Goal: Task Accomplishment & Management: Complete application form

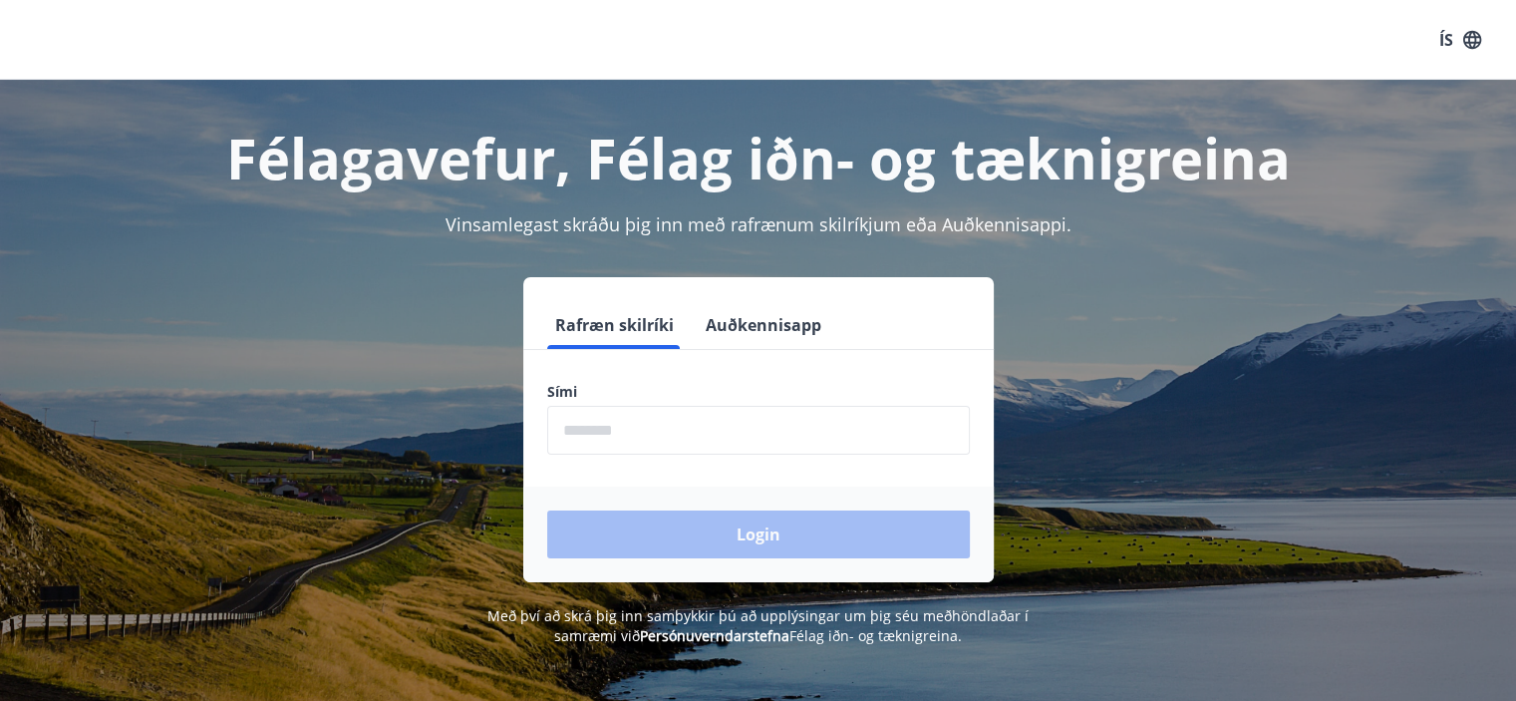
click at [563, 438] on input "phone" at bounding box center [758, 430] width 423 height 49
type input "********"
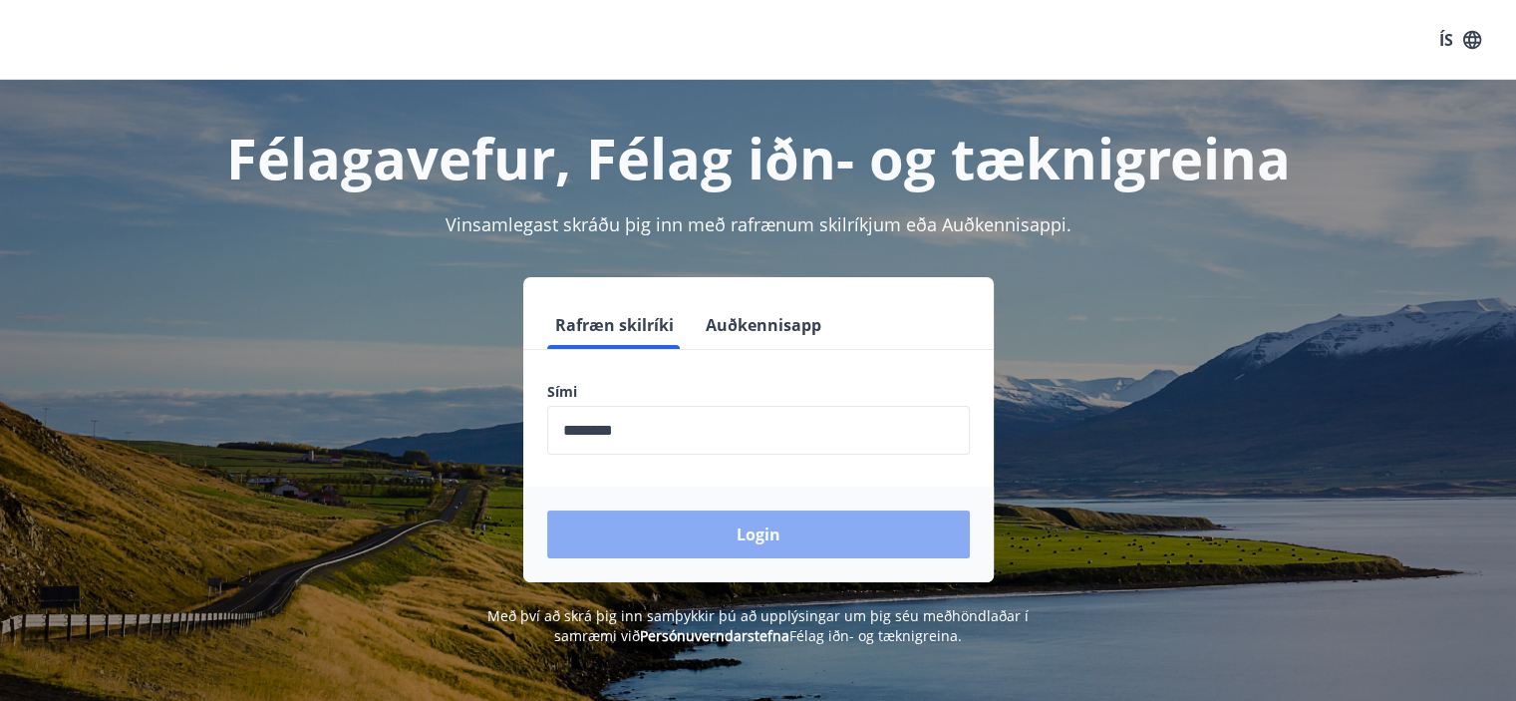
click at [719, 532] on button "Login" at bounding box center [758, 534] width 423 height 48
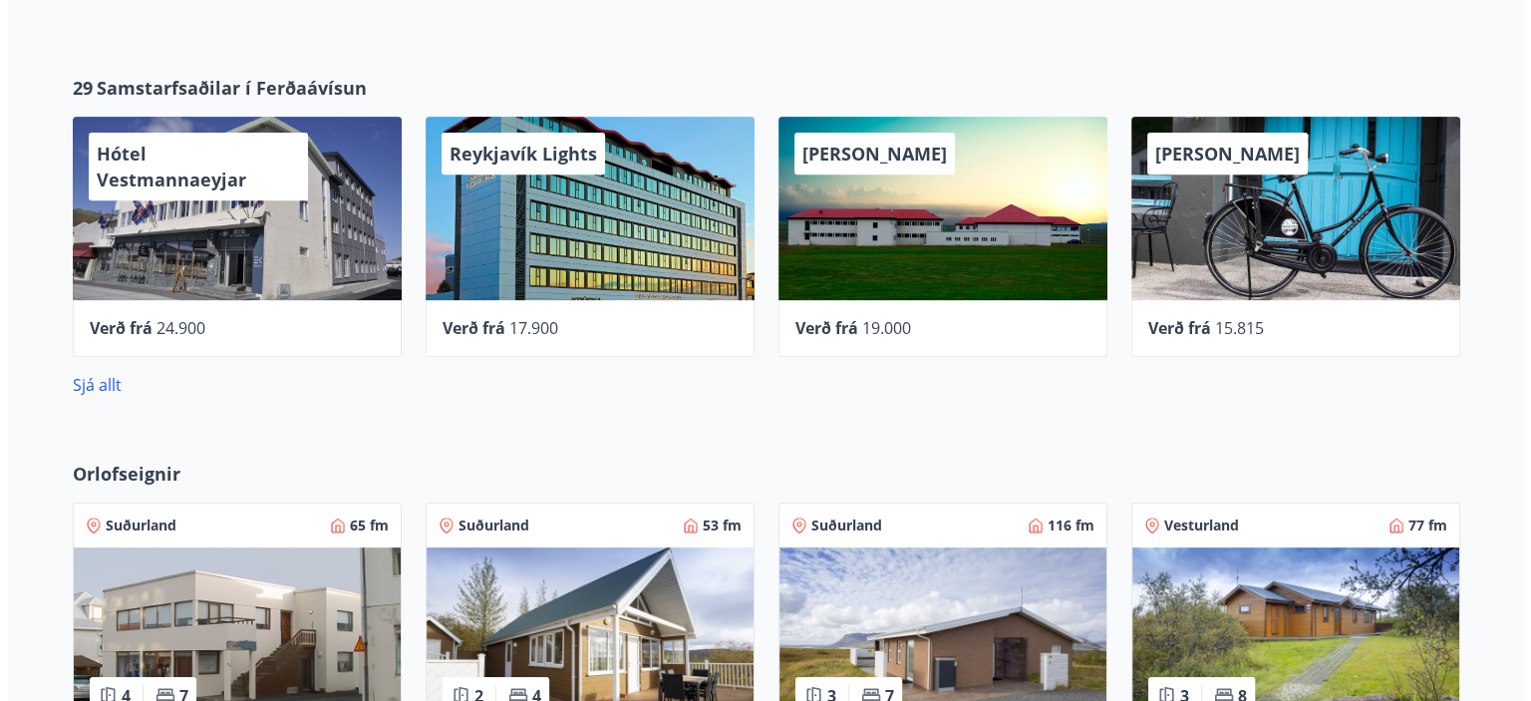
scroll to position [797, 0]
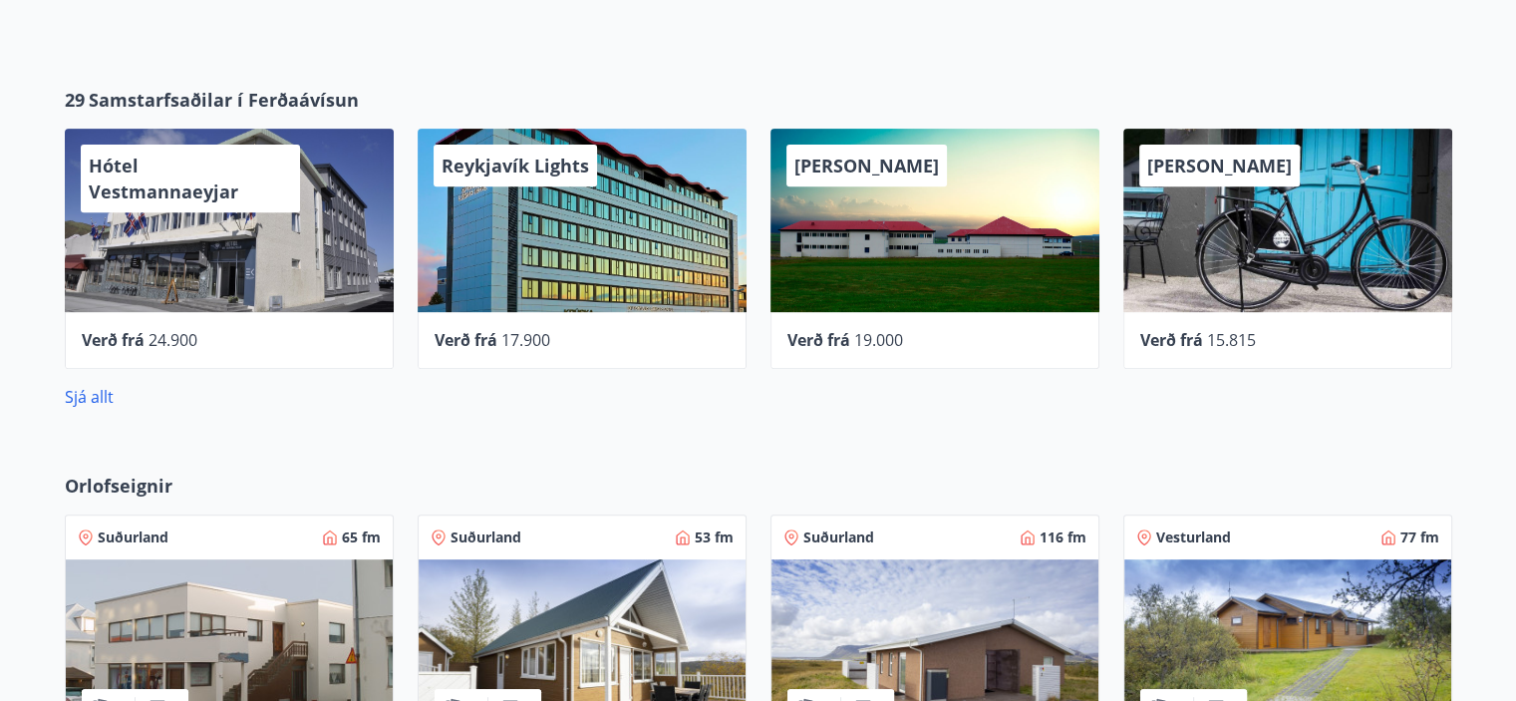
click at [1320, 271] on div "[PERSON_NAME]" at bounding box center [1287, 220] width 329 height 183
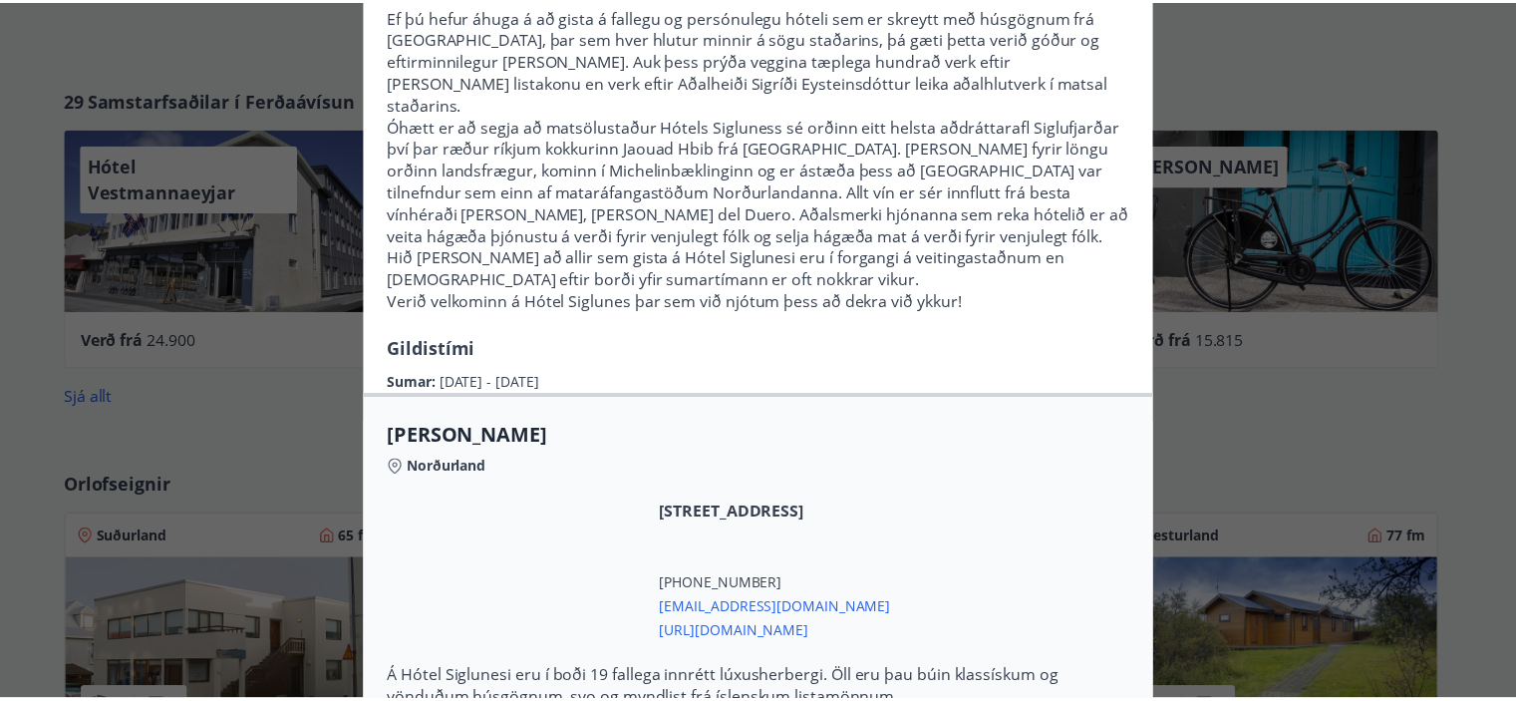
scroll to position [0, 0]
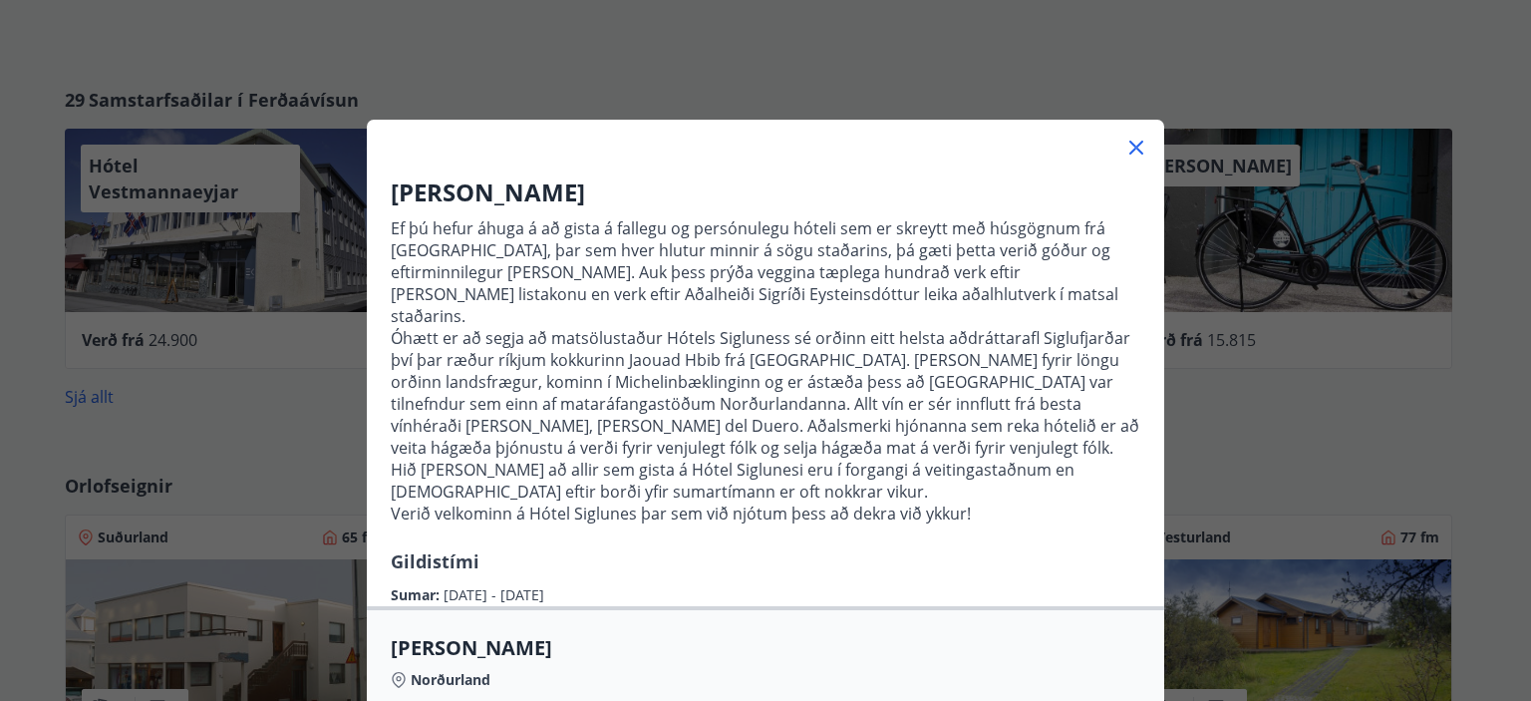
click at [1132, 139] on icon at bounding box center [1136, 148] width 24 height 24
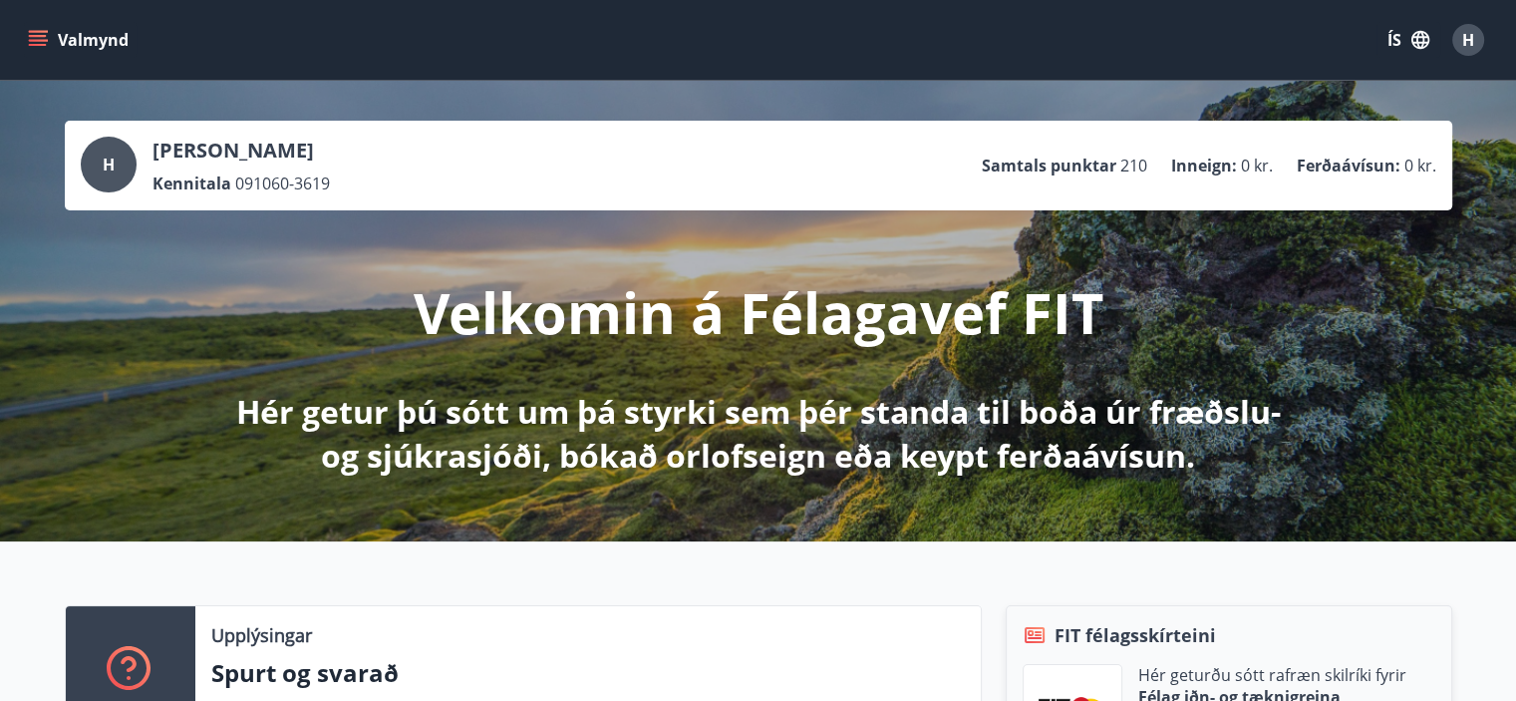
click at [46, 40] on icon "menu" at bounding box center [40, 40] width 22 height 2
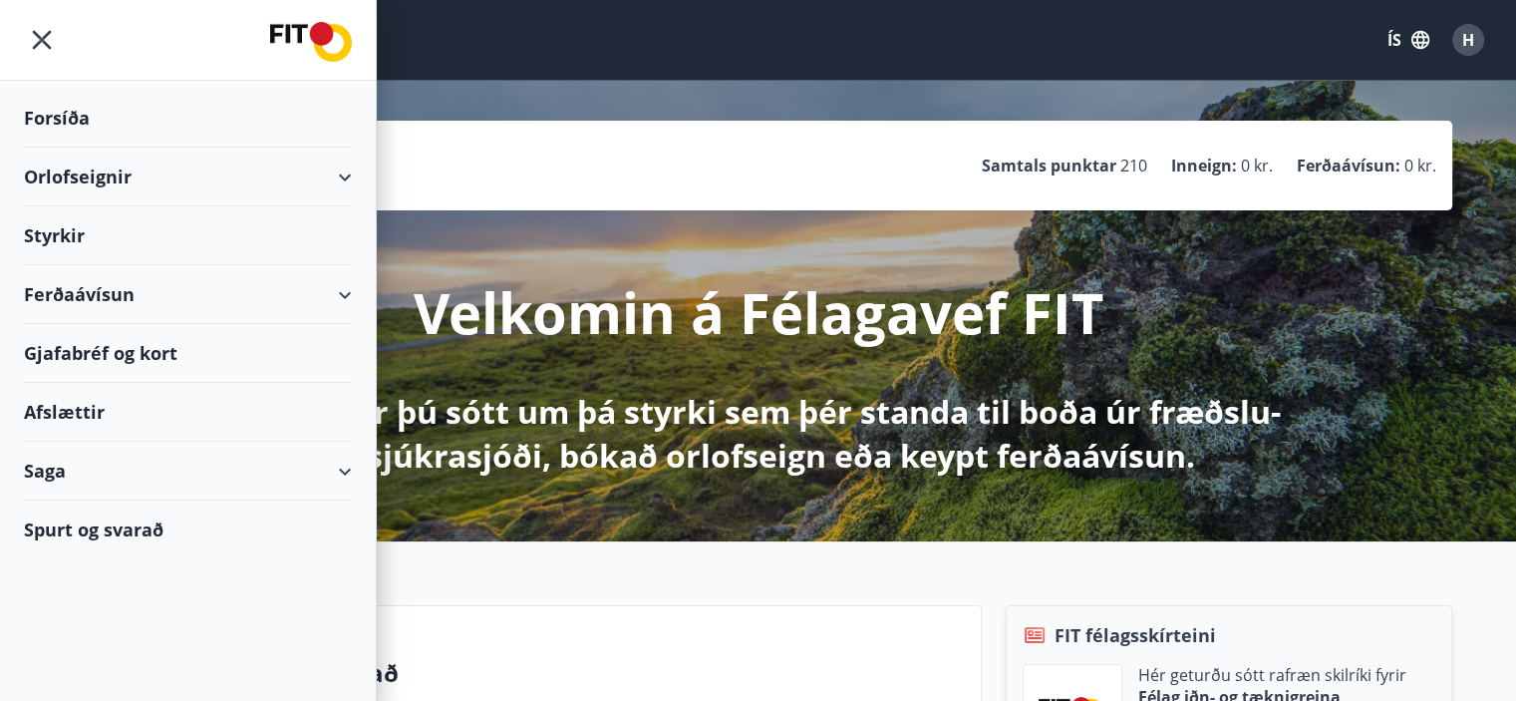
click at [64, 240] on div "Styrkir" at bounding box center [188, 235] width 328 height 59
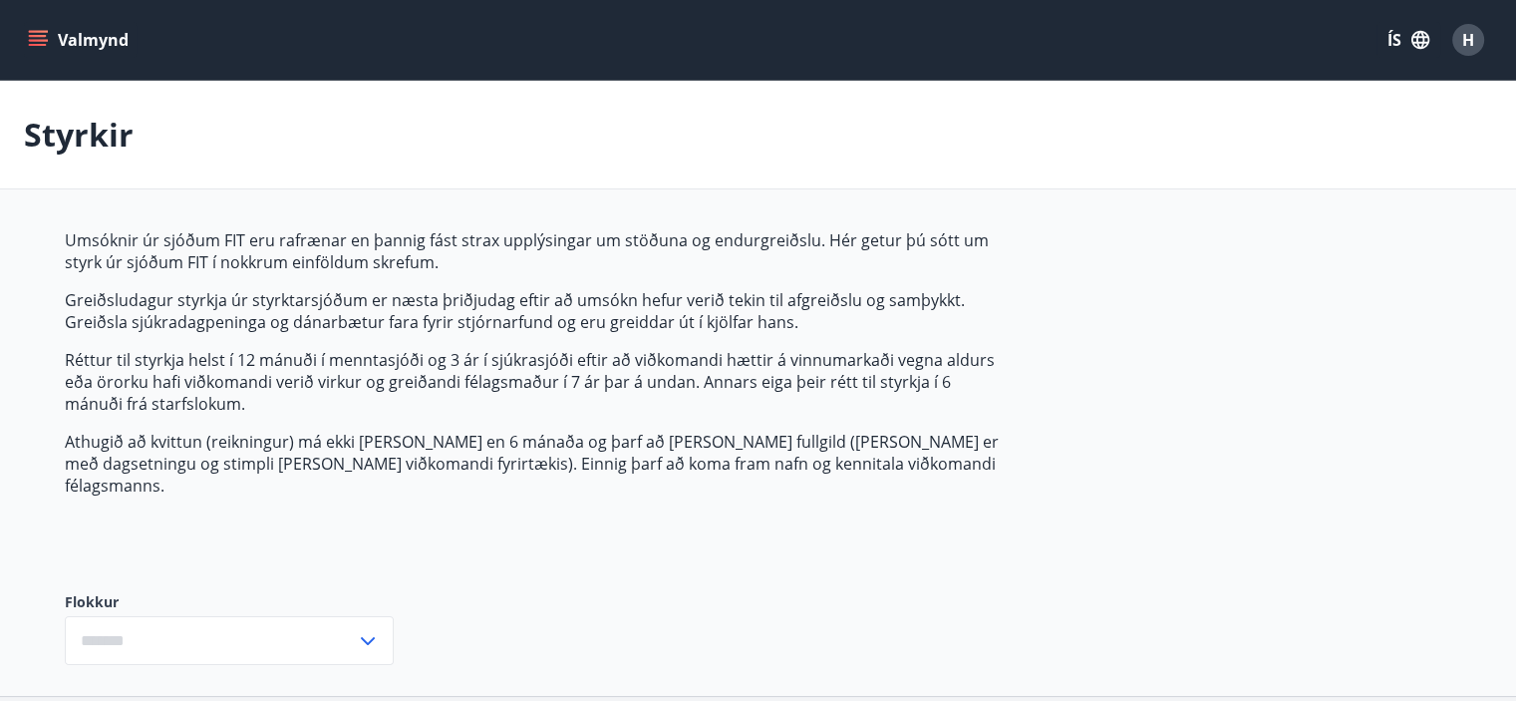
type input "***"
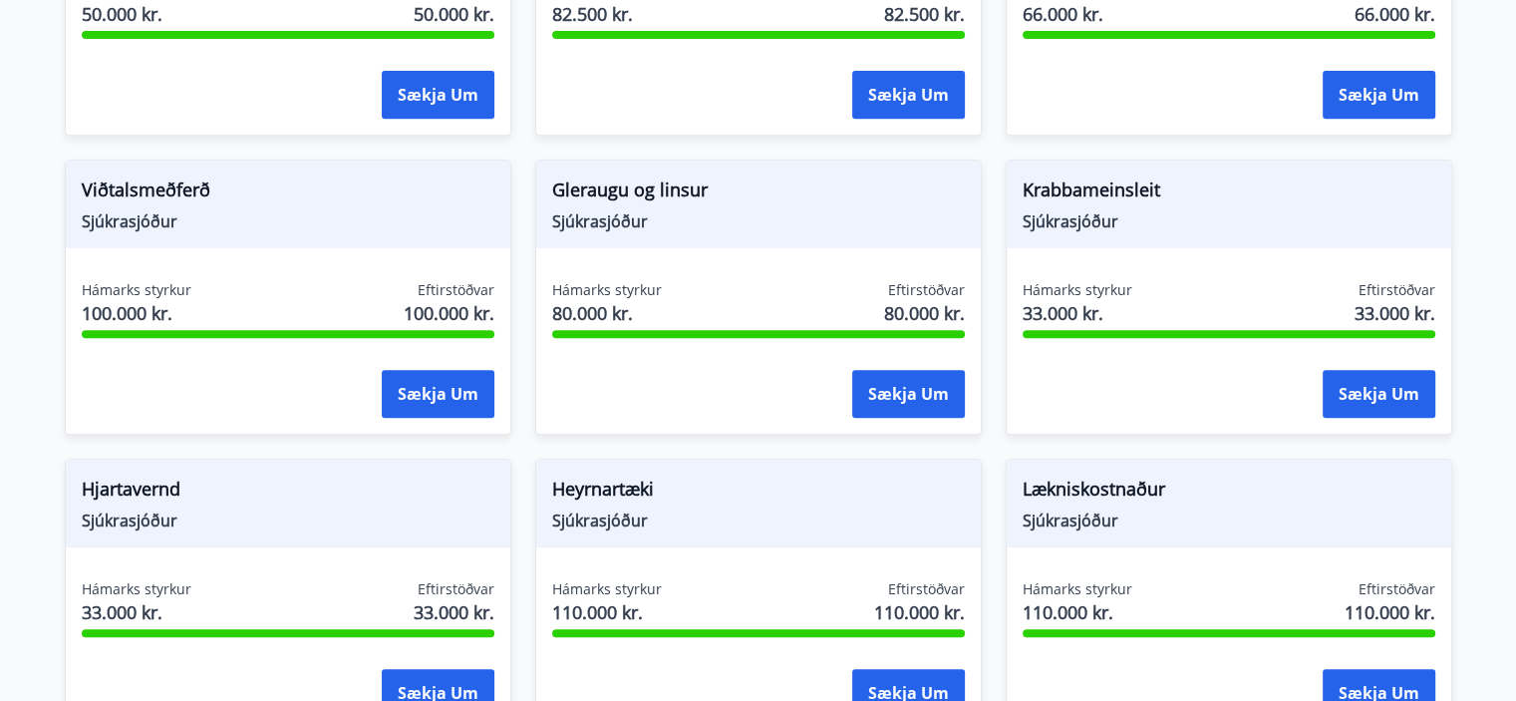
scroll to position [1034, 0]
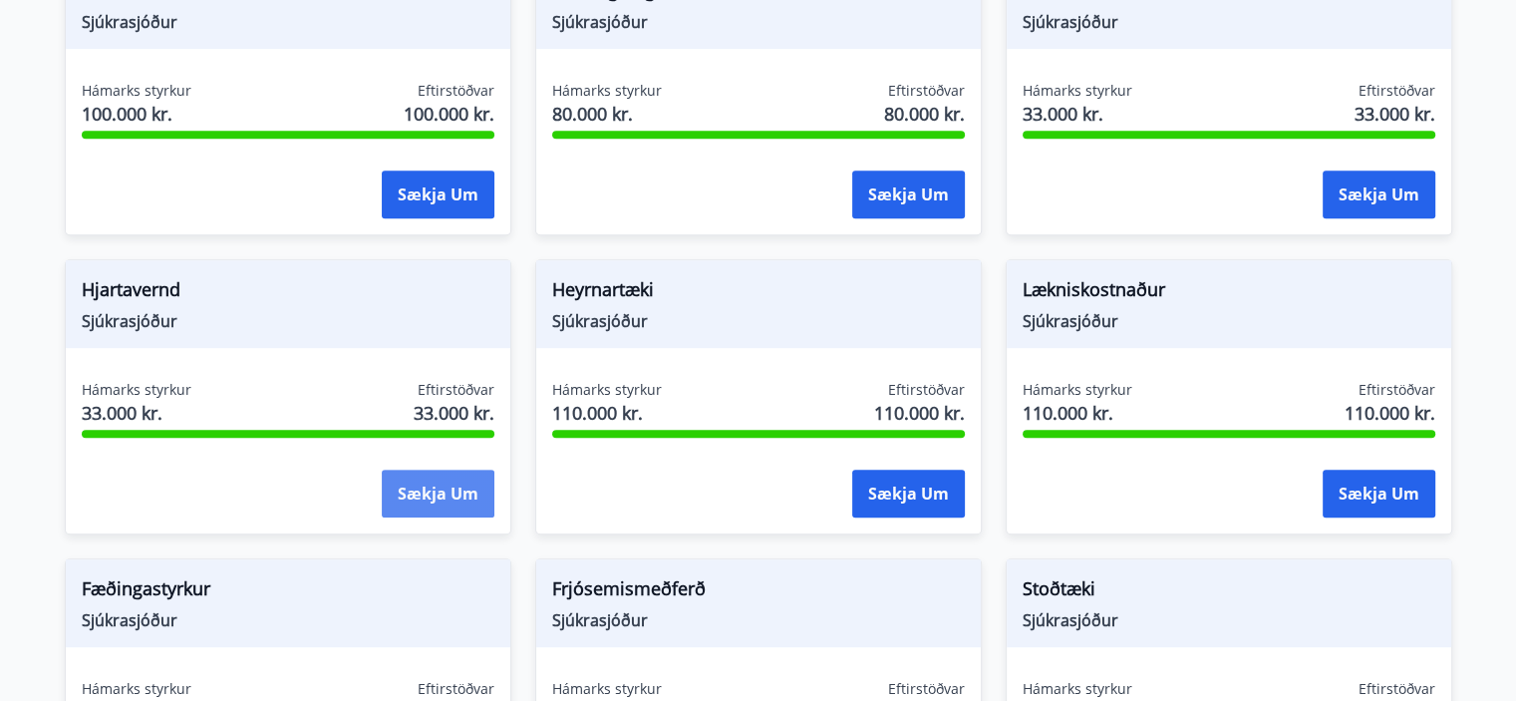
click at [444, 477] on button "Sækja um" at bounding box center [438, 493] width 113 height 48
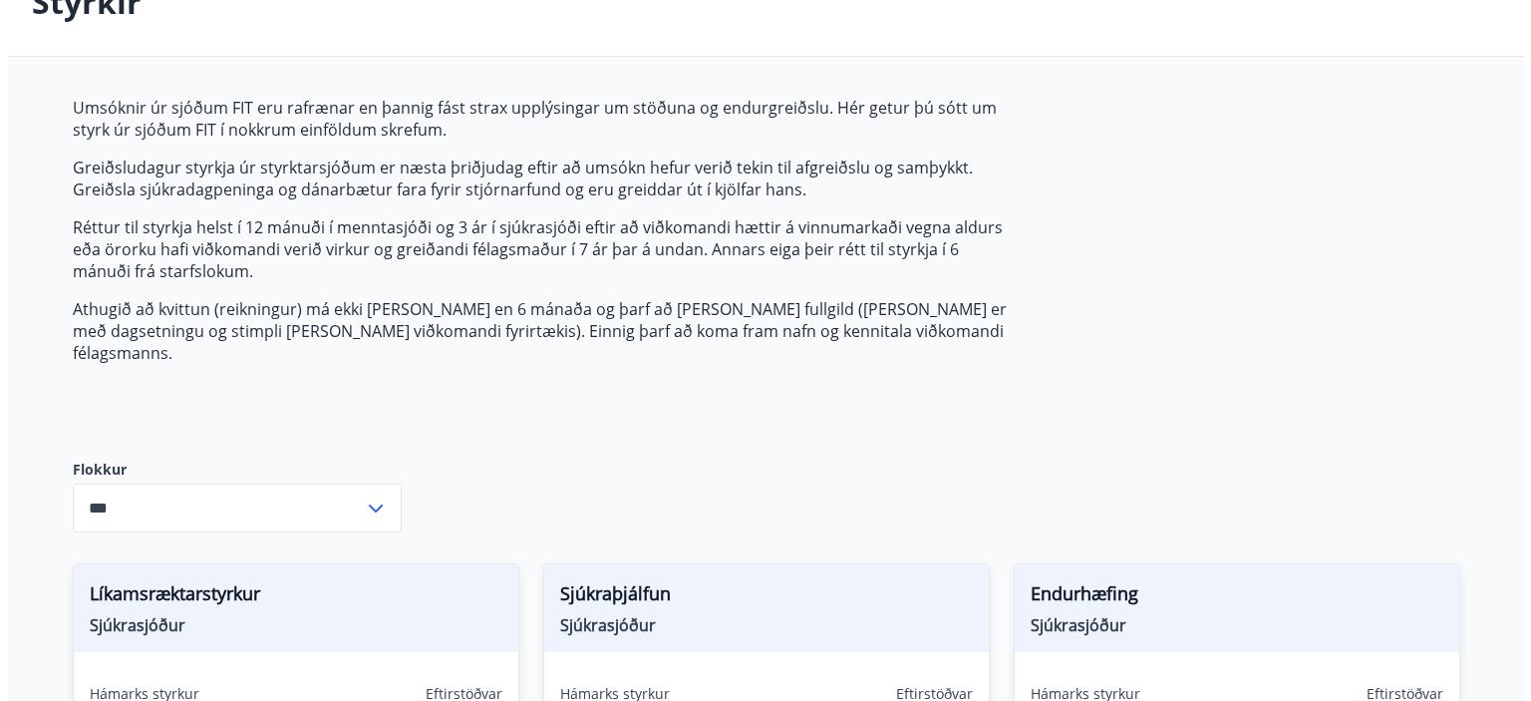
scroll to position [0, 0]
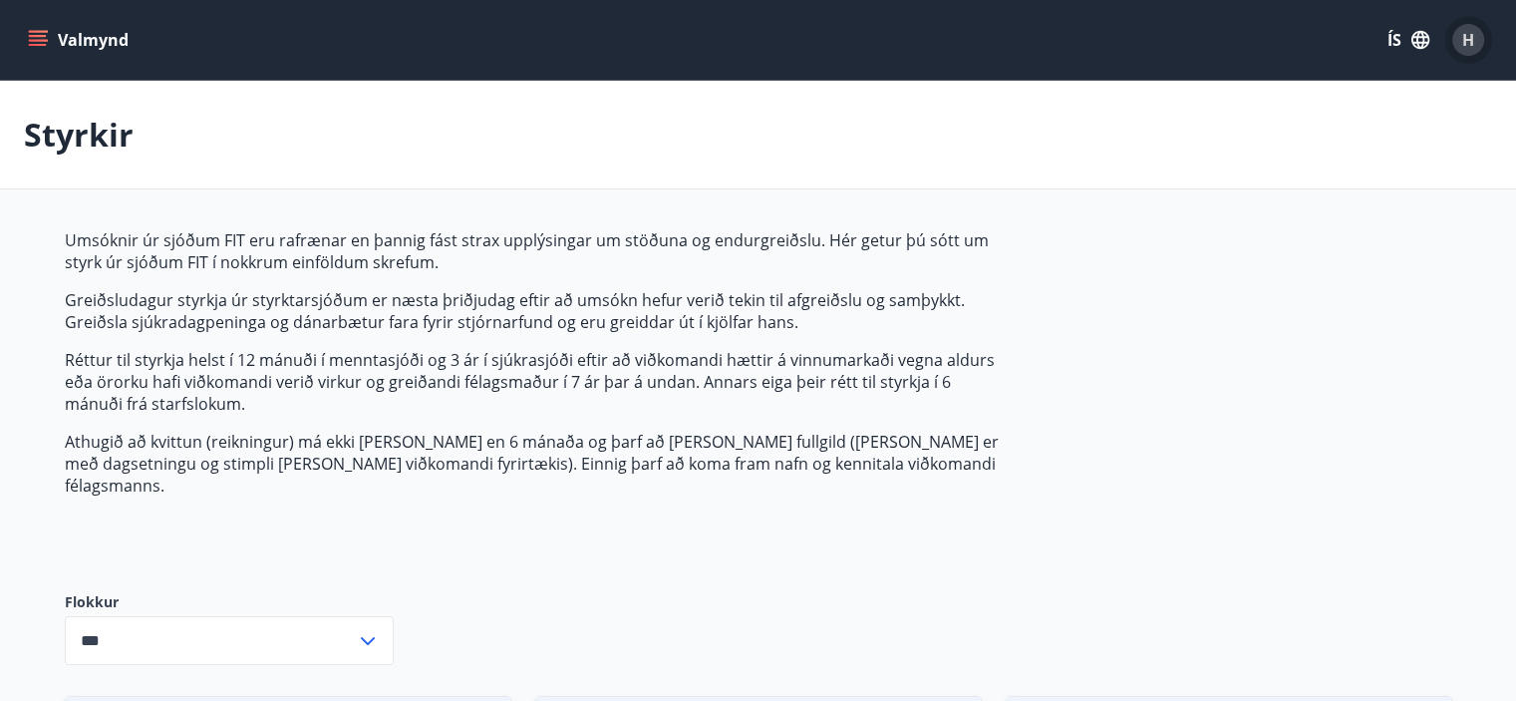
click at [1468, 41] on span "H" at bounding box center [1468, 40] width 12 height 22
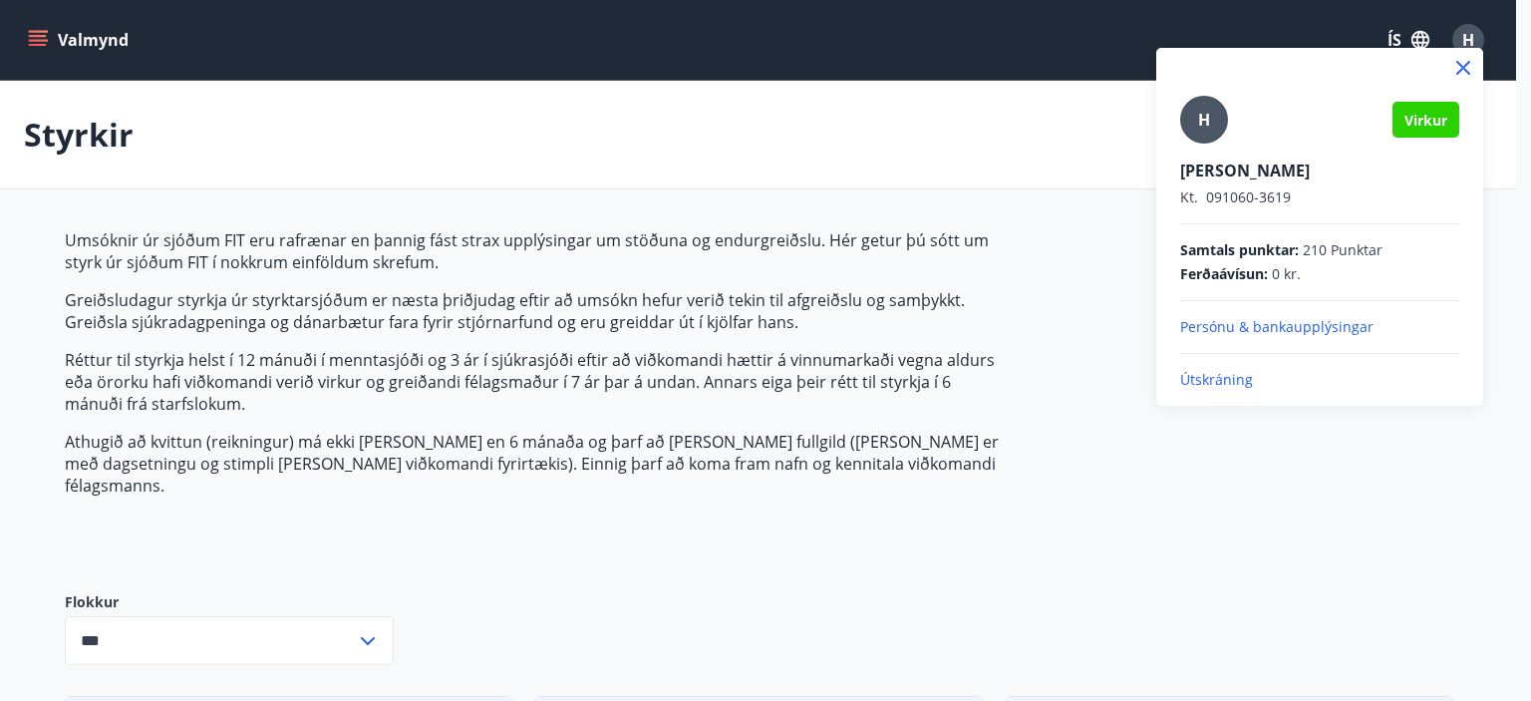
click at [1338, 200] on p "Kt. 091060-3619" at bounding box center [1319, 197] width 279 height 20
click at [1297, 326] on p "Persónu & bankaupplýsingar" at bounding box center [1319, 327] width 279 height 20
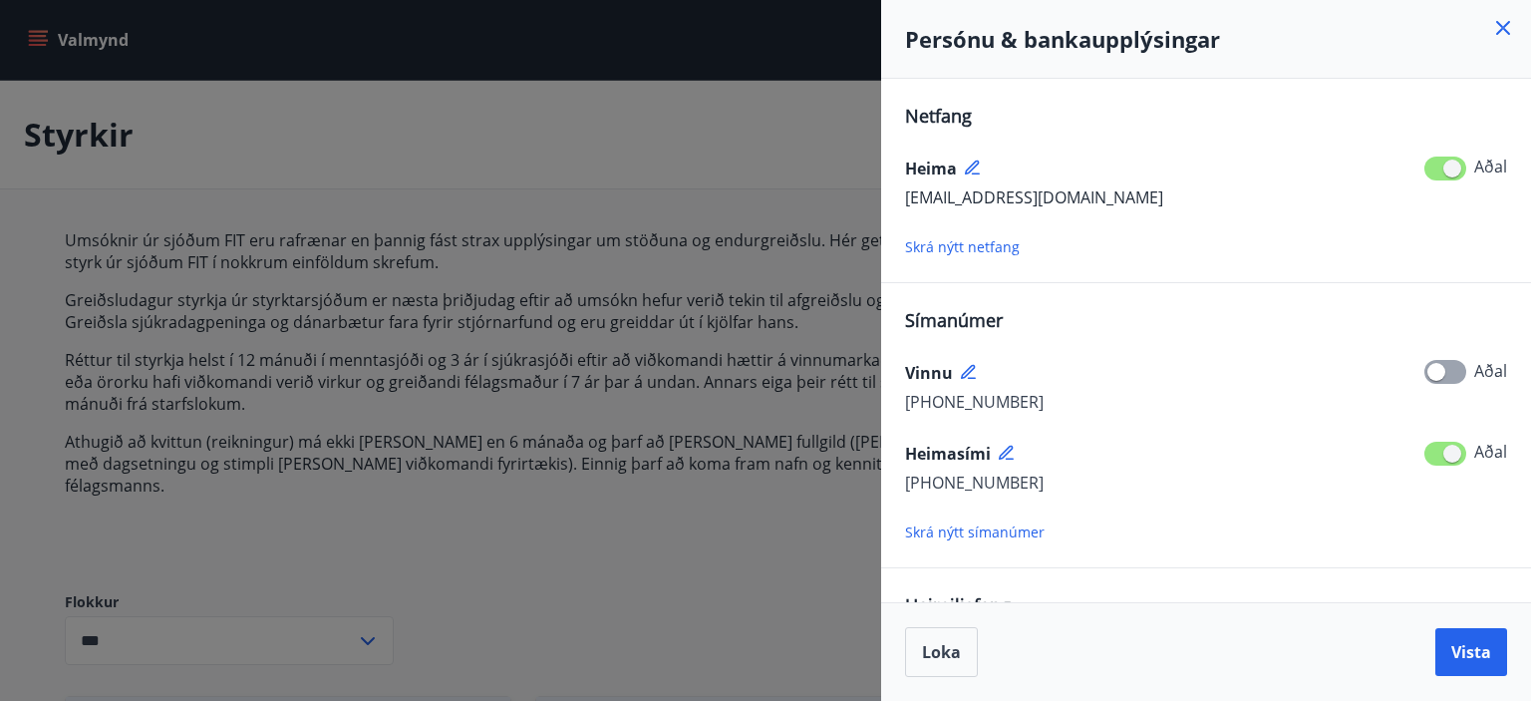
click at [957, 247] on span "Skrá nýtt netfang" at bounding box center [962, 246] width 115 height 19
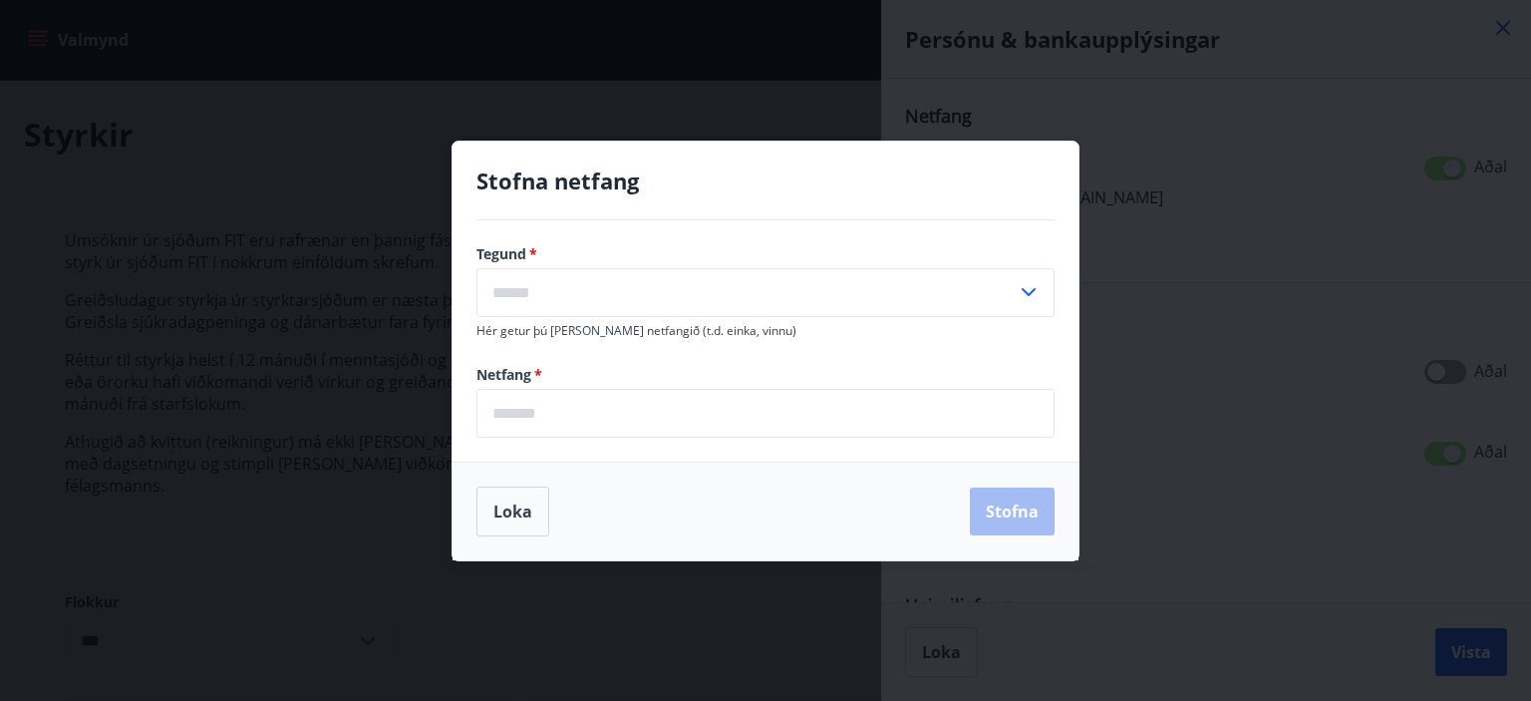
click at [512, 289] on input "text" at bounding box center [746, 292] width 540 height 49
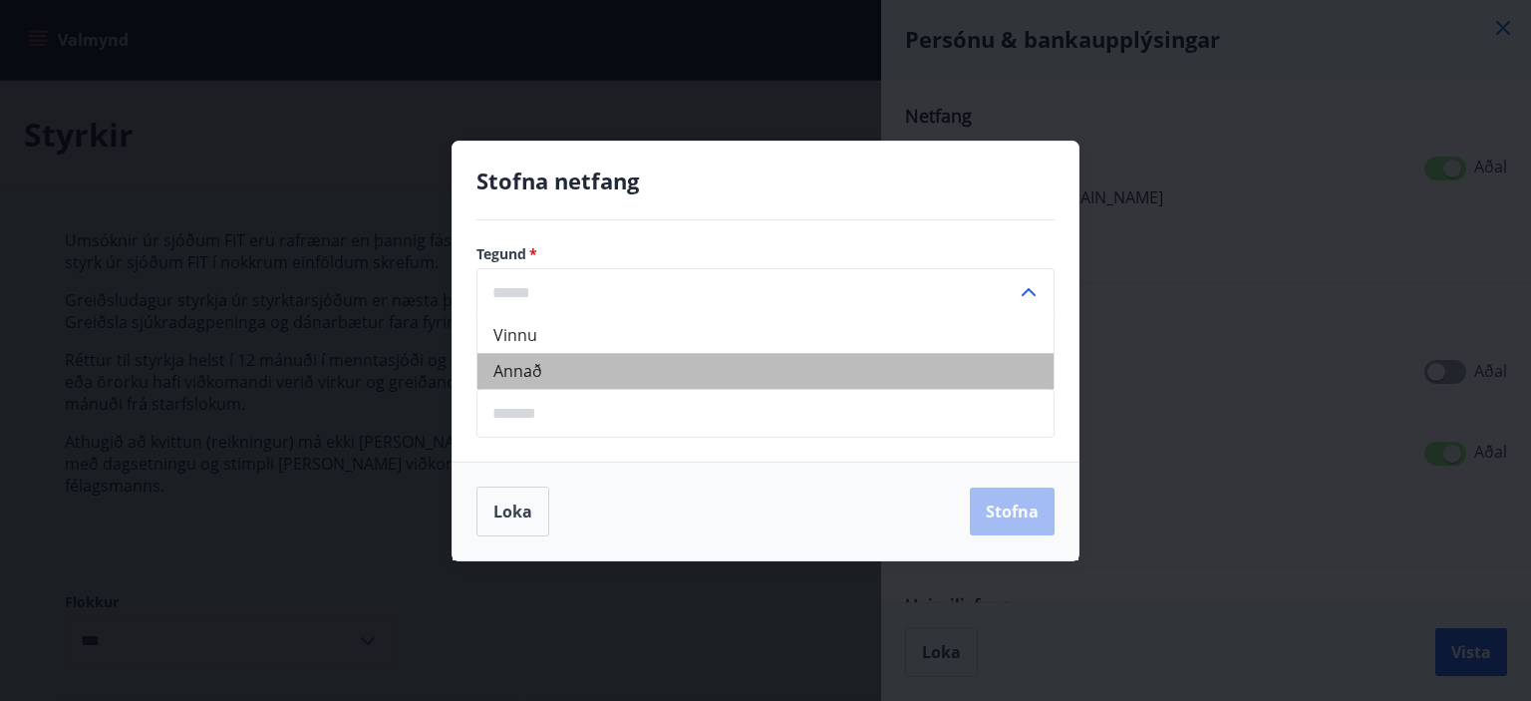
click at [531, 373] on li "Annað" at bounding box center [765, 371] width 576 height 36
type input "*****"
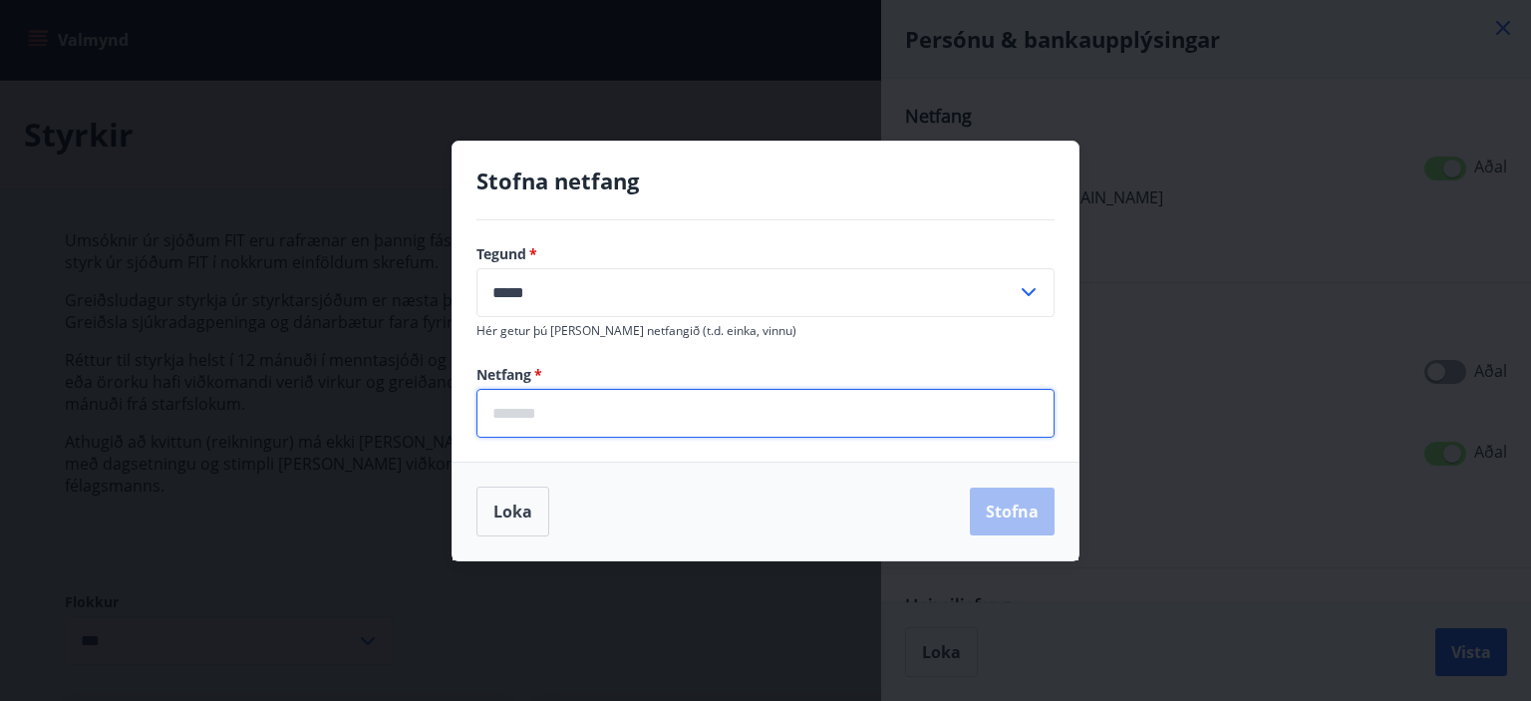
click at [521, 419] on input "email" at bounding box center [765, 413] width 578 height 49
type input "**********"
click at [1031, 296] on icon at bounding box center [1029, 292] width 24 height 24
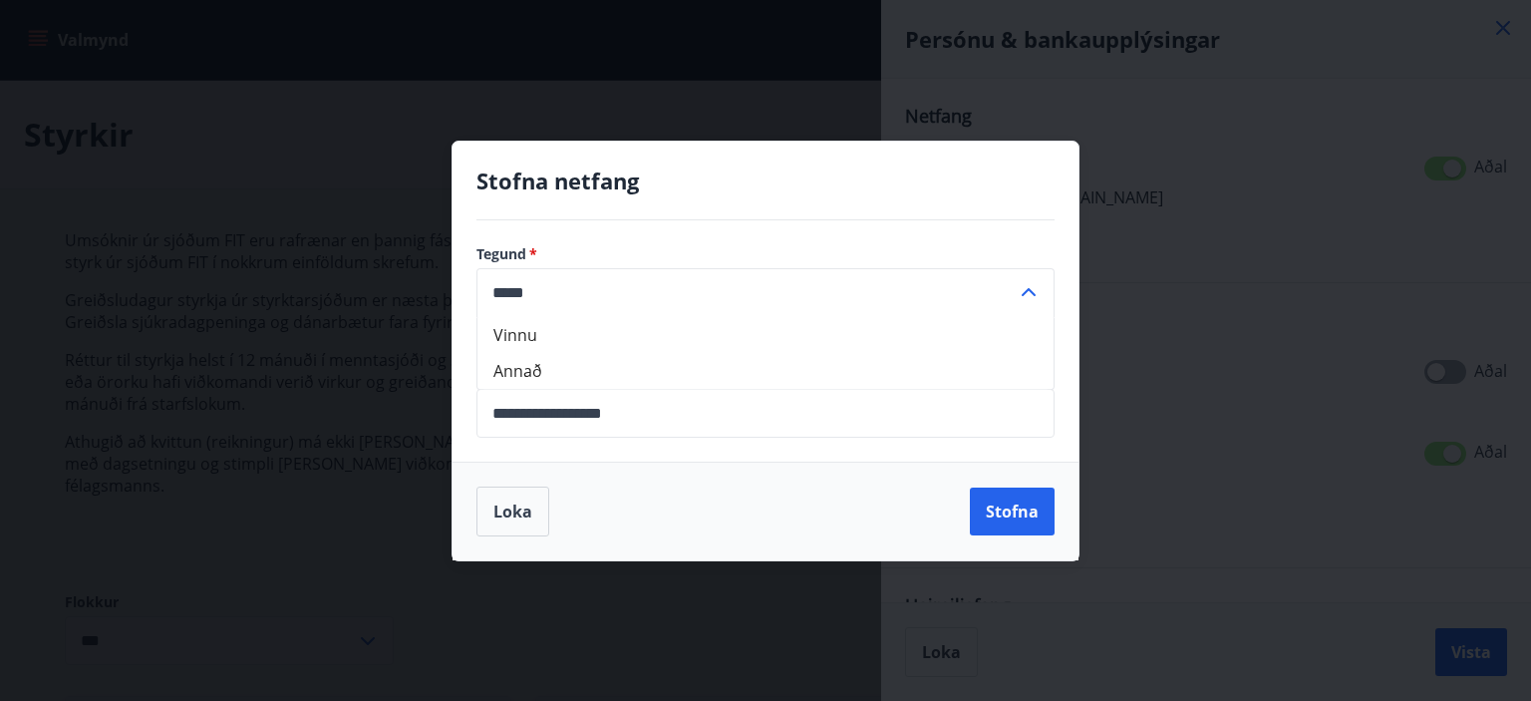
click at [528, 373] on li "Annað" at bounding box center [765, 371] width 576 height 36
click at [1009, 511] on button "Stofna" at bounding box center [1012, 511] width 85 height 48
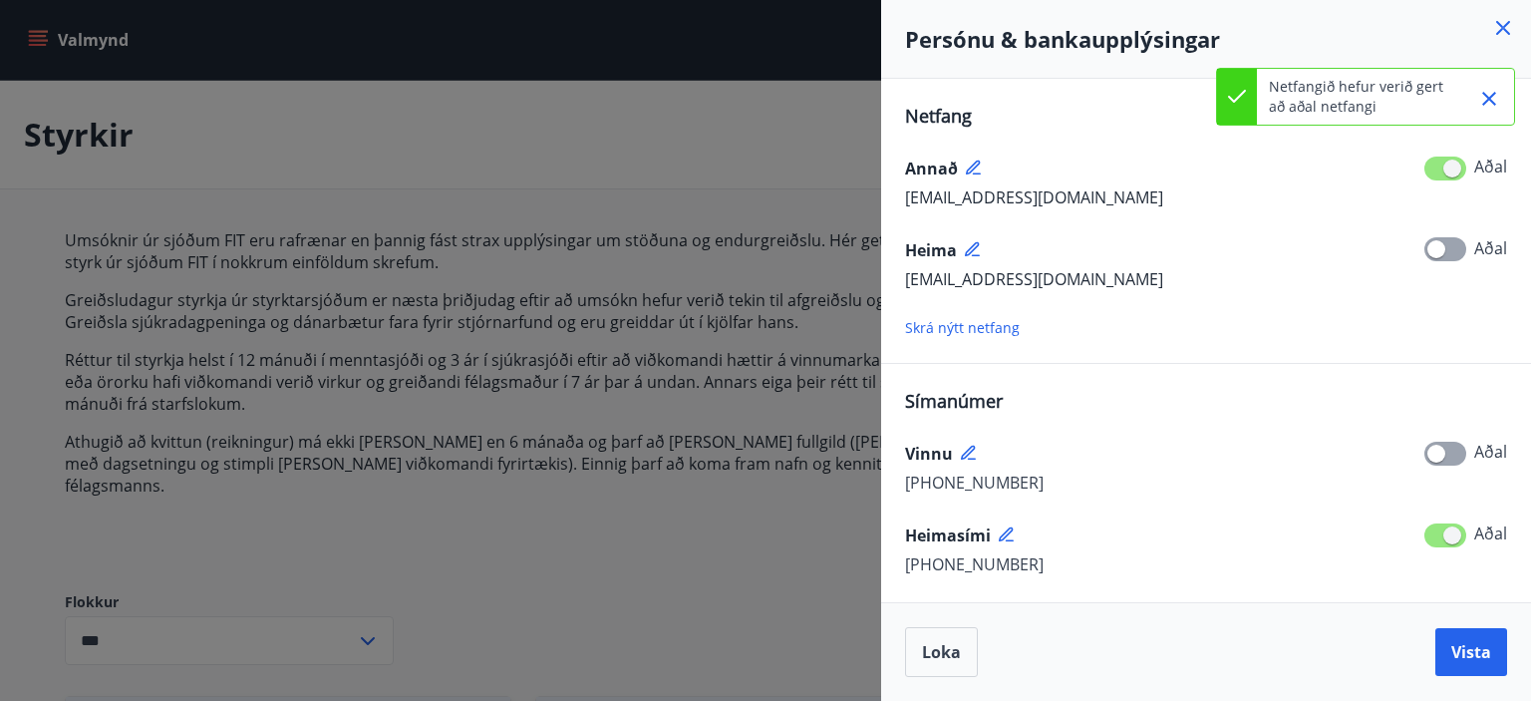
click at [1489, 93] on icon "Close" at bounding box center [1489, 99] width 24 height 24
click at [969, 246] on icon at bounding box center [974, 250] width 18 height 18
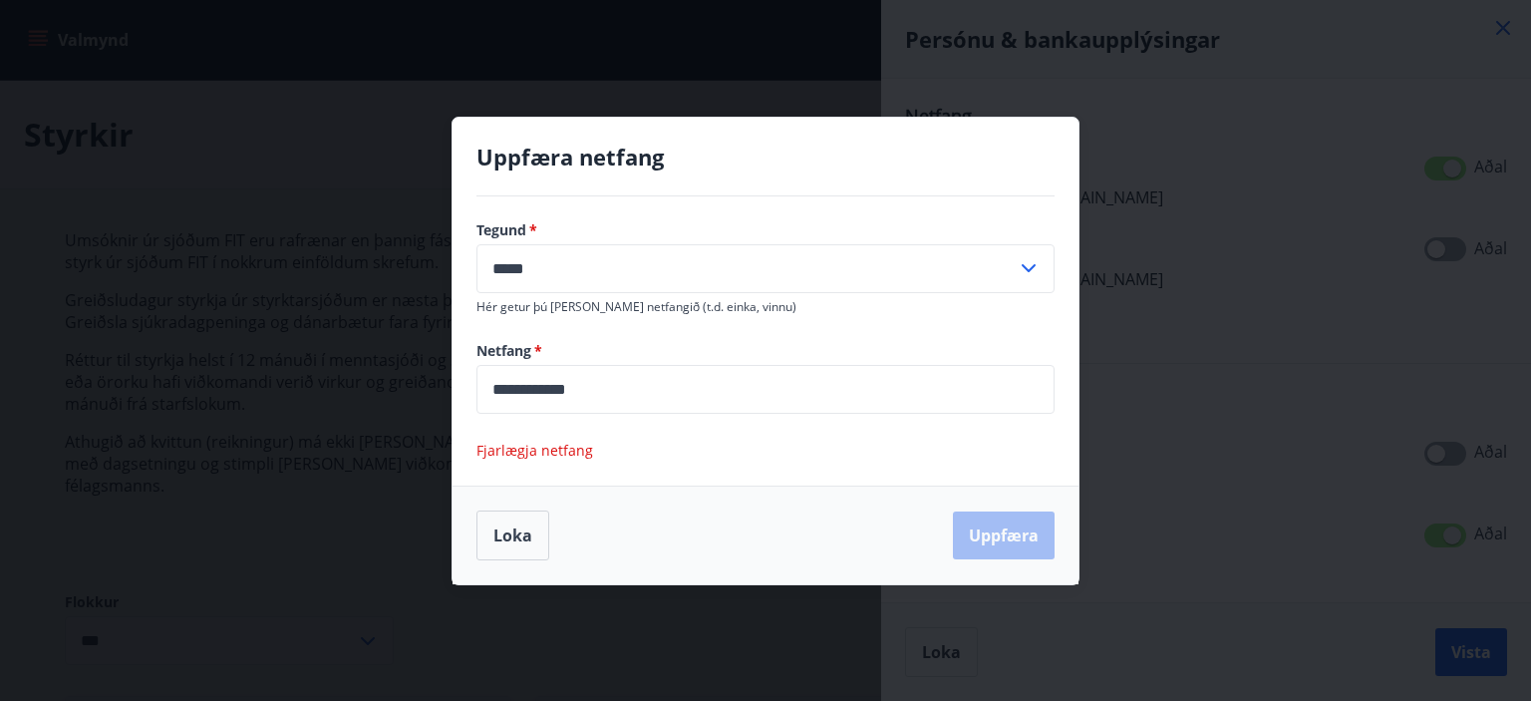
click at [528, 447] on span "Fjarlægja netfang" at bounding box center [534, 449] width 117 height 19
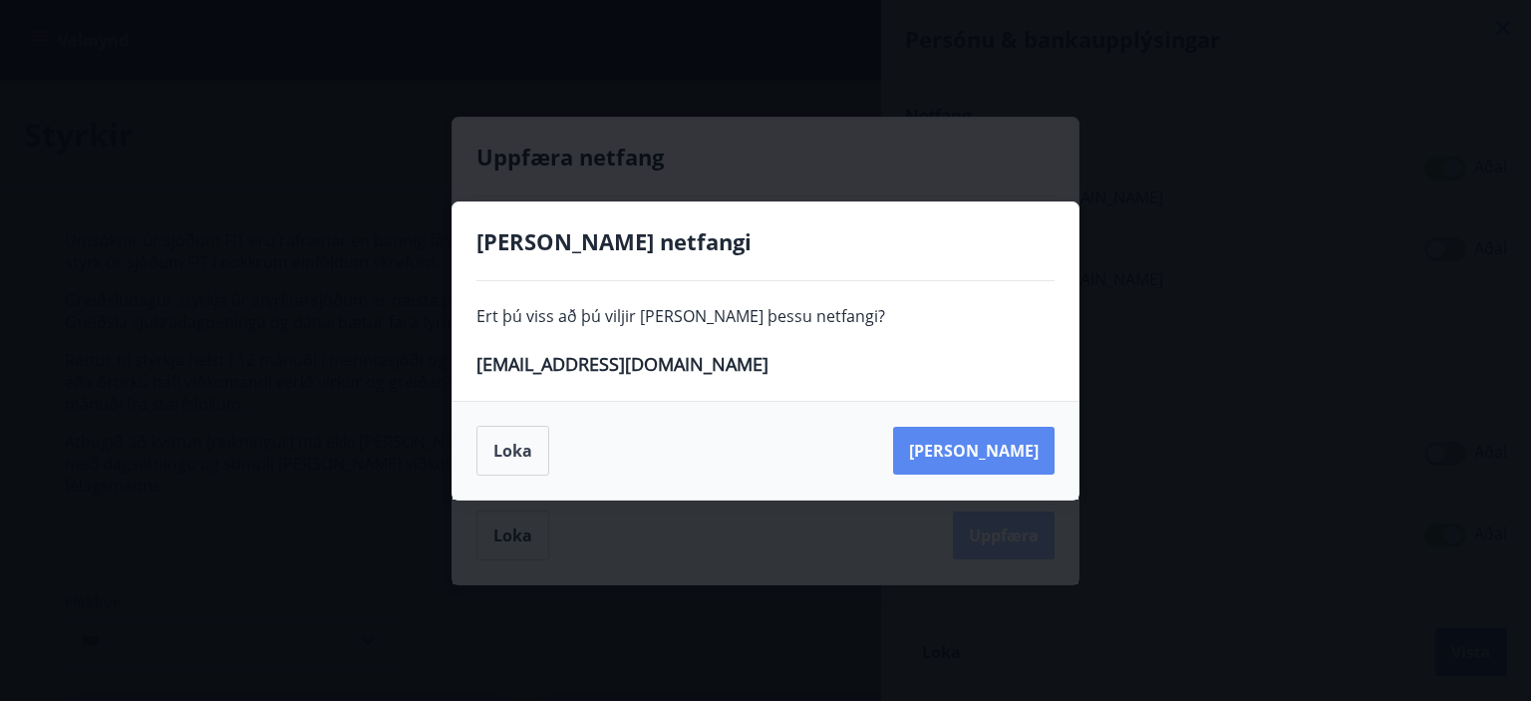
click at [1026, 448] on button "[PERSON_NAME]" at bounding box center [973, 451] width 161 height 48
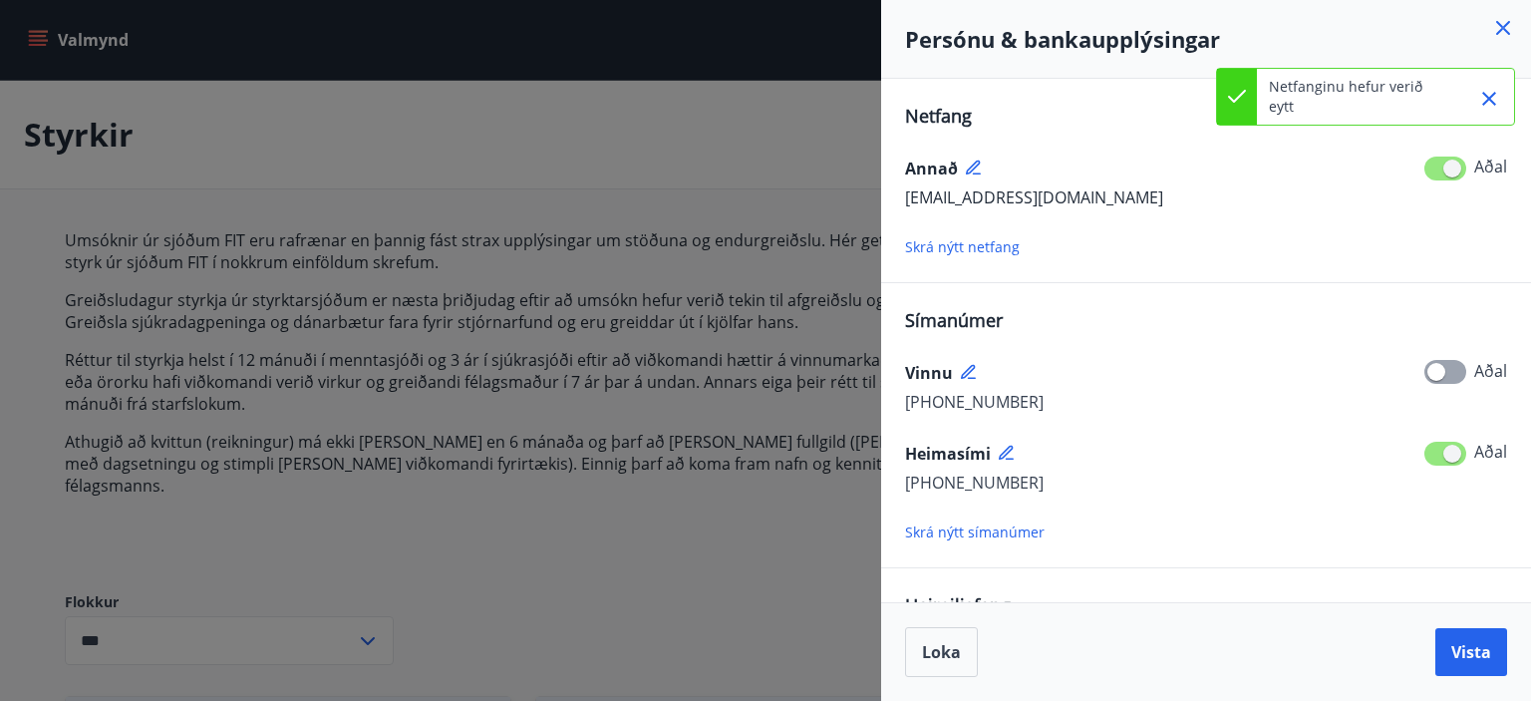
click at [971, 164] on icon at bounding box center [973, 167] width 14 height 14
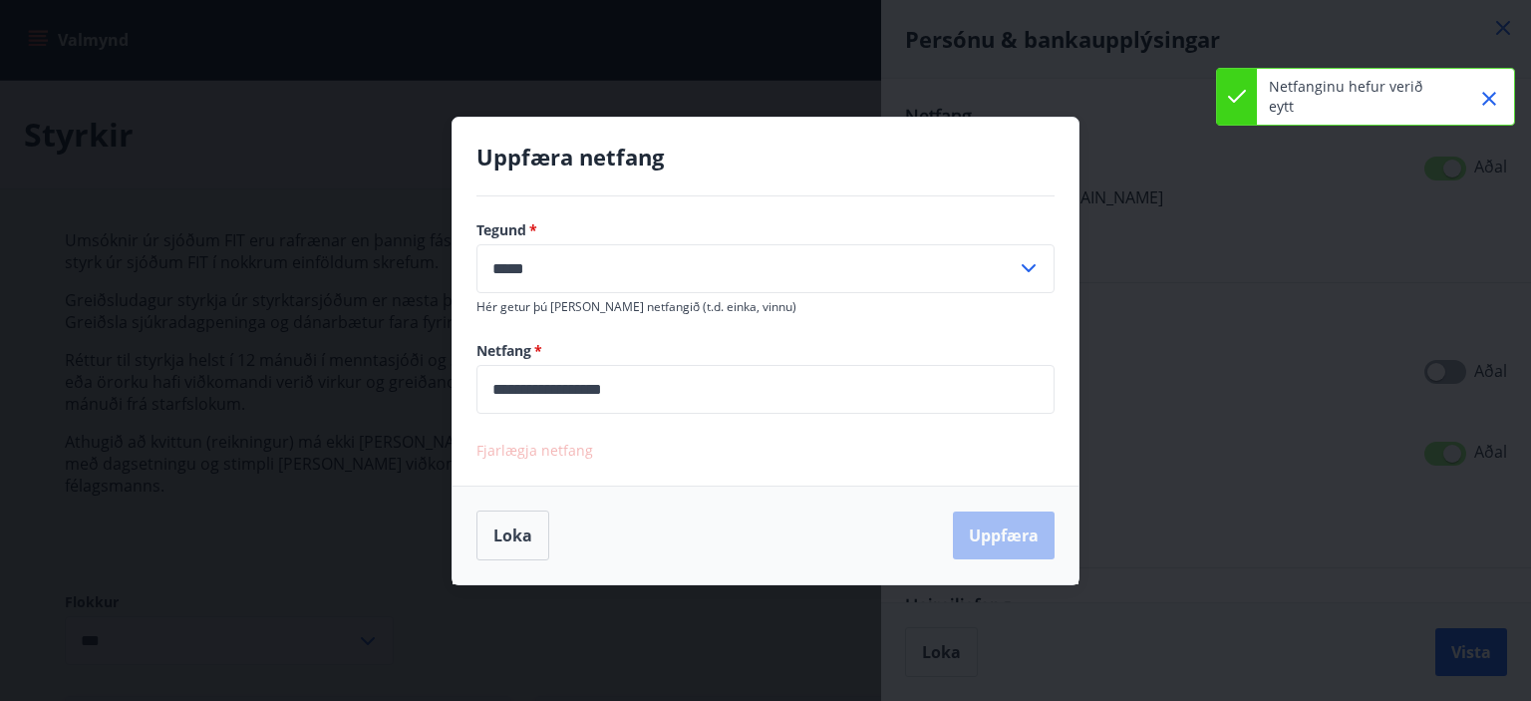
click at [1022, 264] on icon at bounding box center [1028, 268] width 14 height 8
click at [531, 315] on li "Heima" at bounding box center [765, 311] width 576 height 36
type input "*****"
click at [1025, 539] on button "Uppfæra" at bounding box center [1004, 535] width 102 height 48
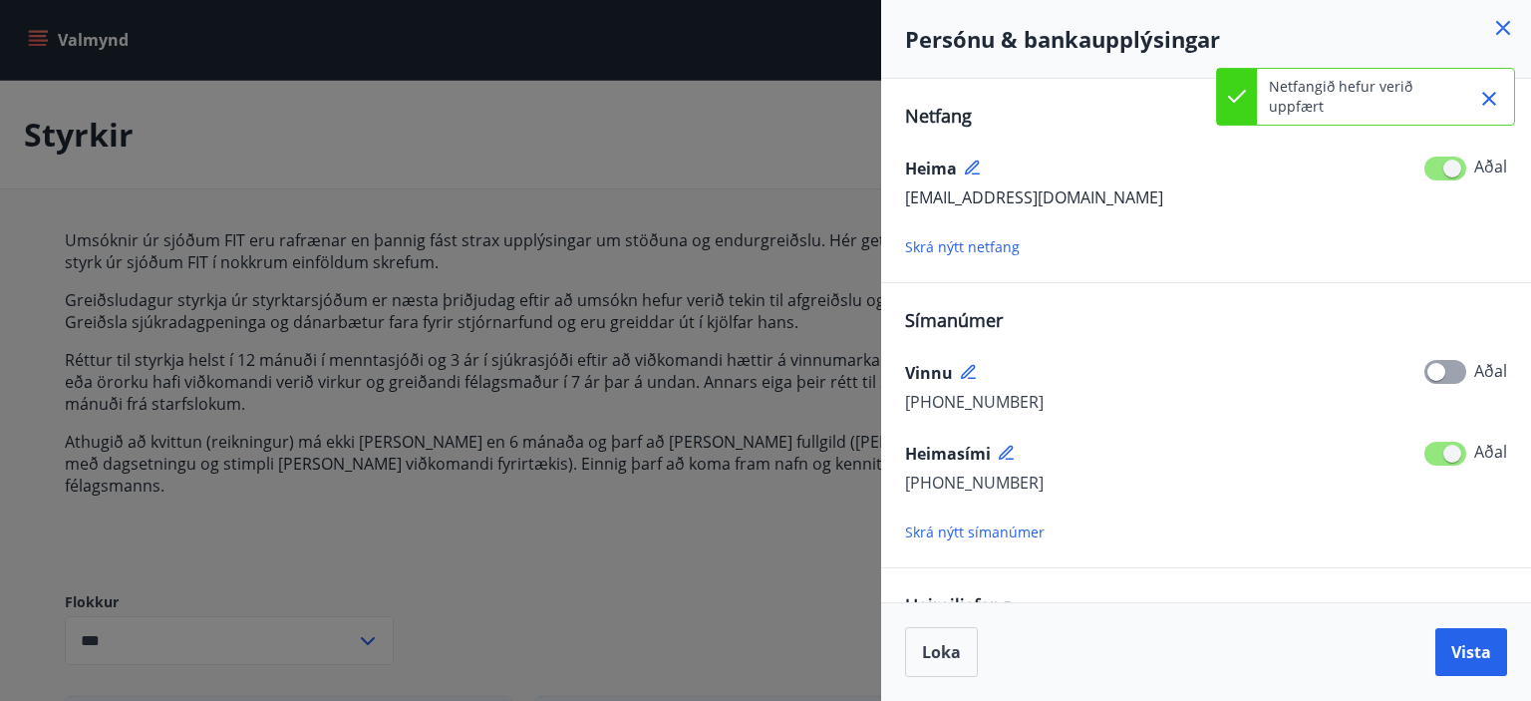
click at [969, 372] on icon at bounding box center [970, 373] width 18 height 18
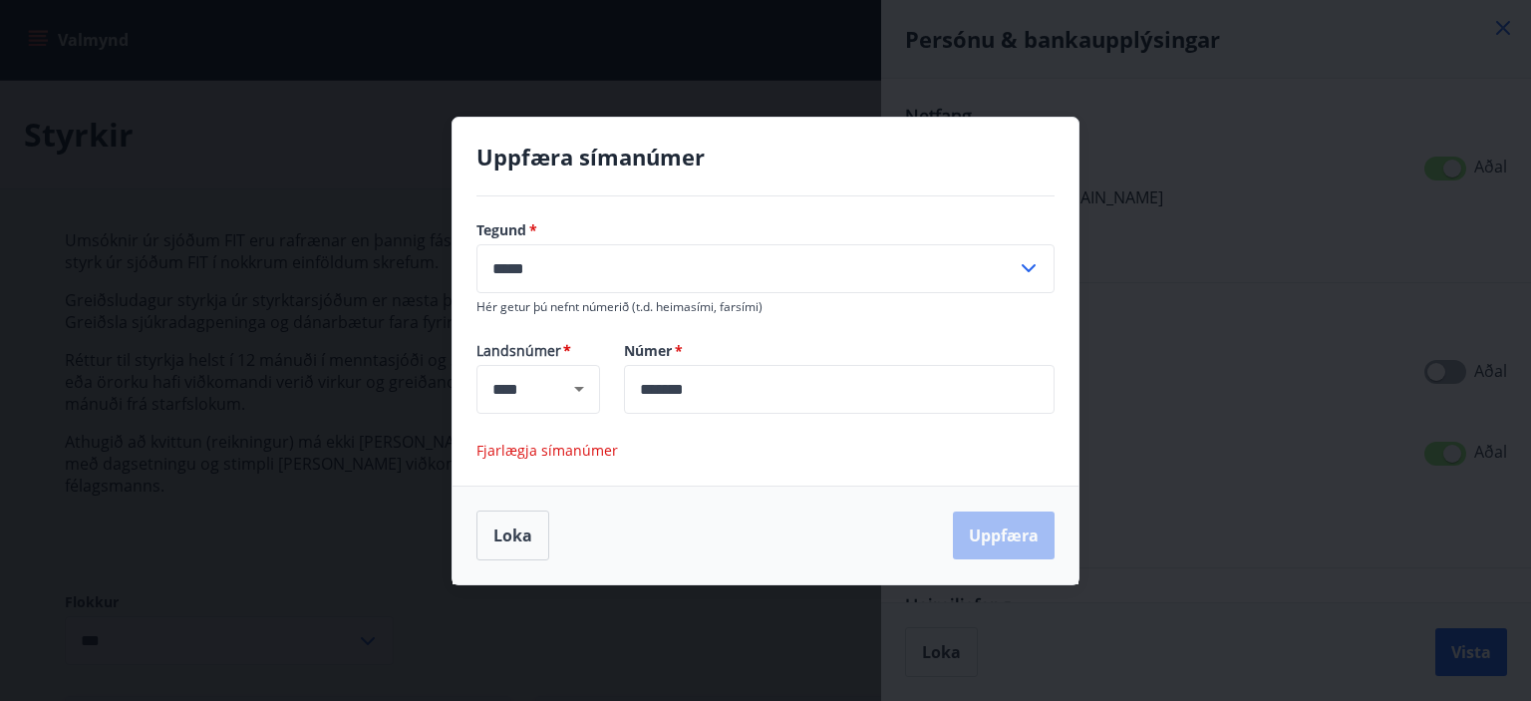
click at [531, 440] on span "Fjarlægja símanúmer" at bounding box center [547, 449] width 142 height 19
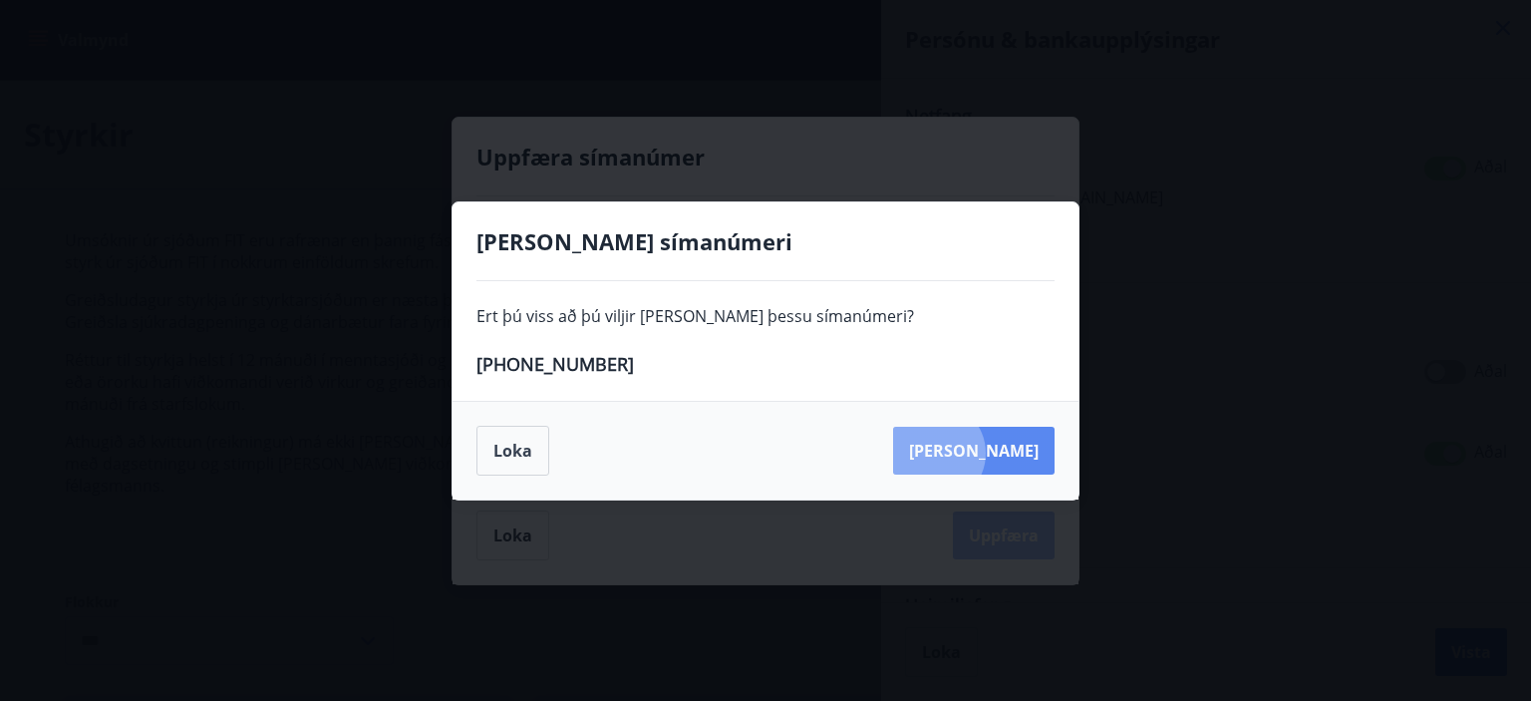
click at [1027, 452] on button "[PERSON_NAME]" at bounding box center [973, 451] width 161 height 48
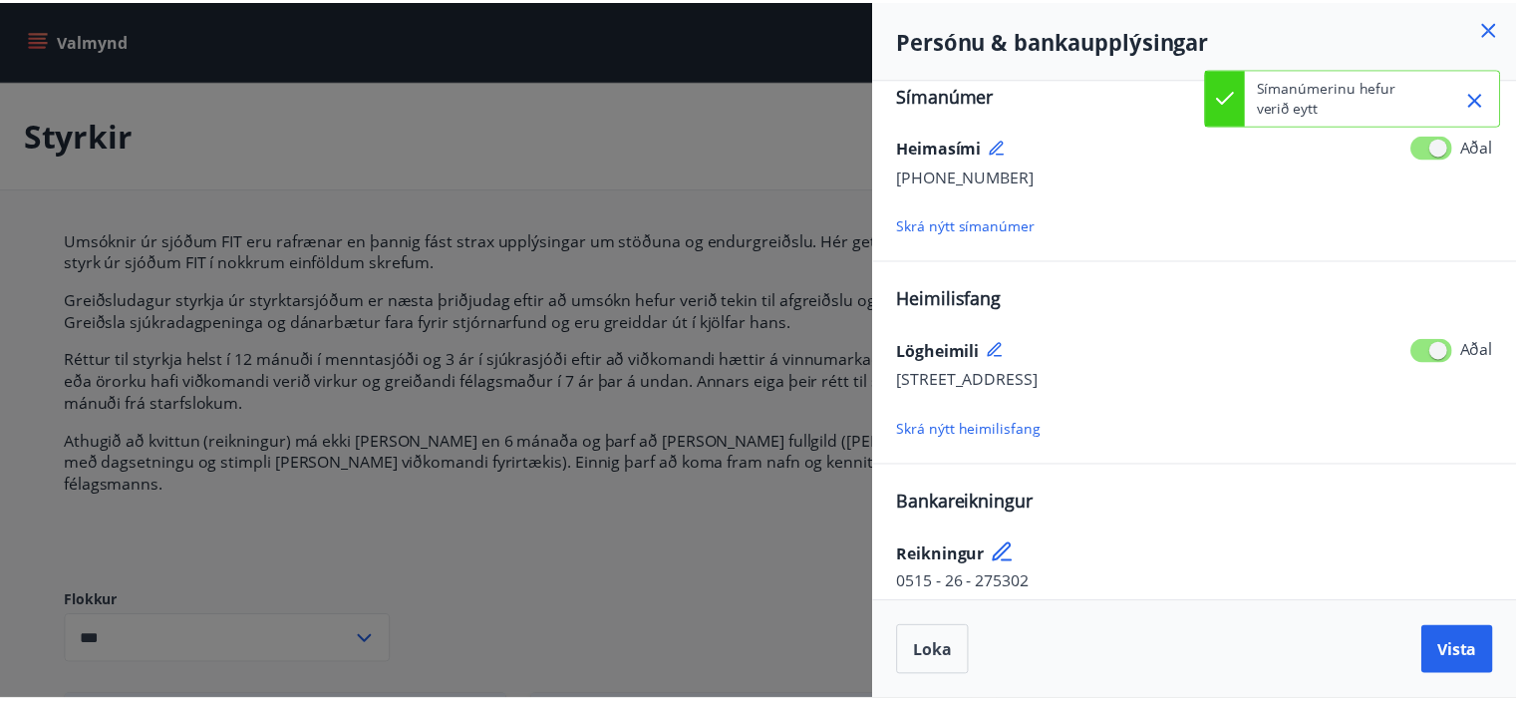
scroll to position [240, 0]
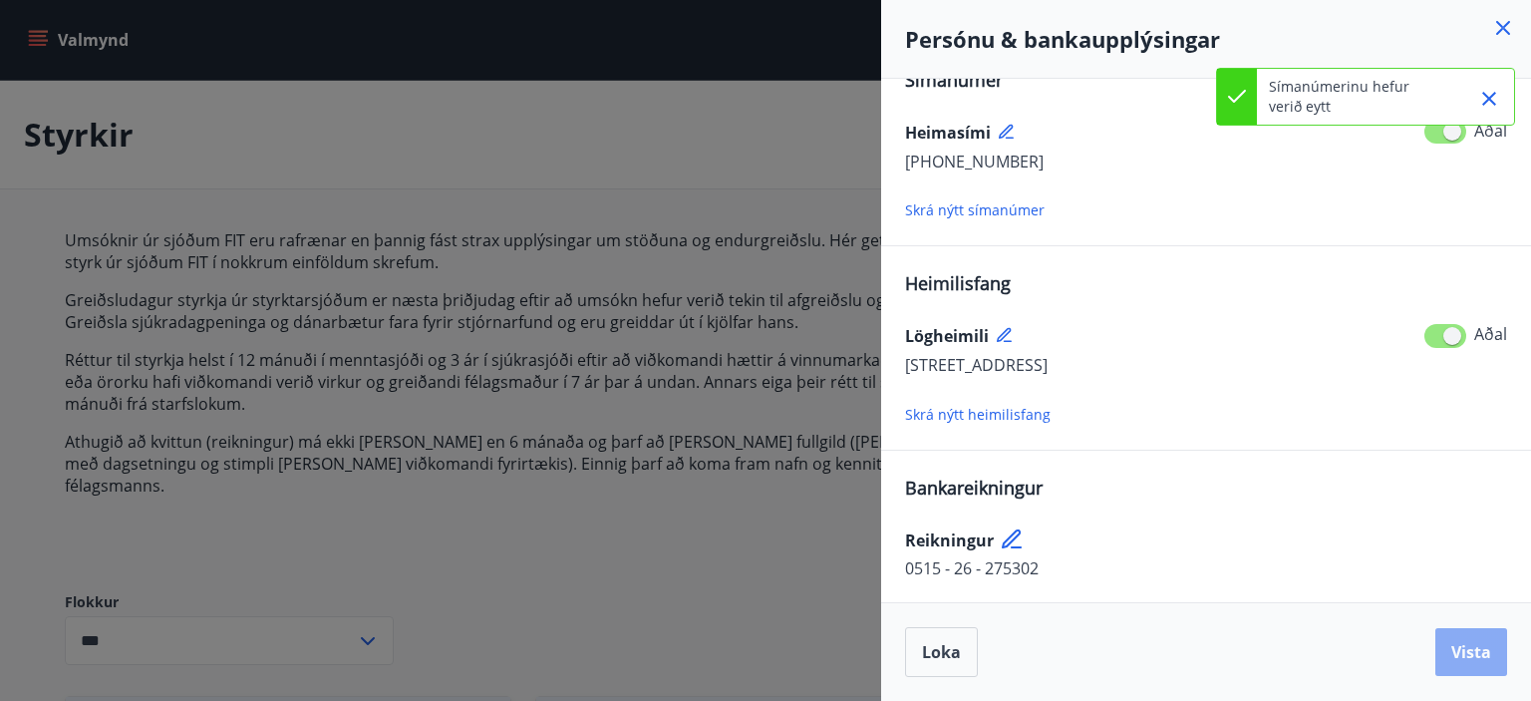
click at [1476, 649] on span "Vista" at bounding box center [1471, 652] width 40 height 22
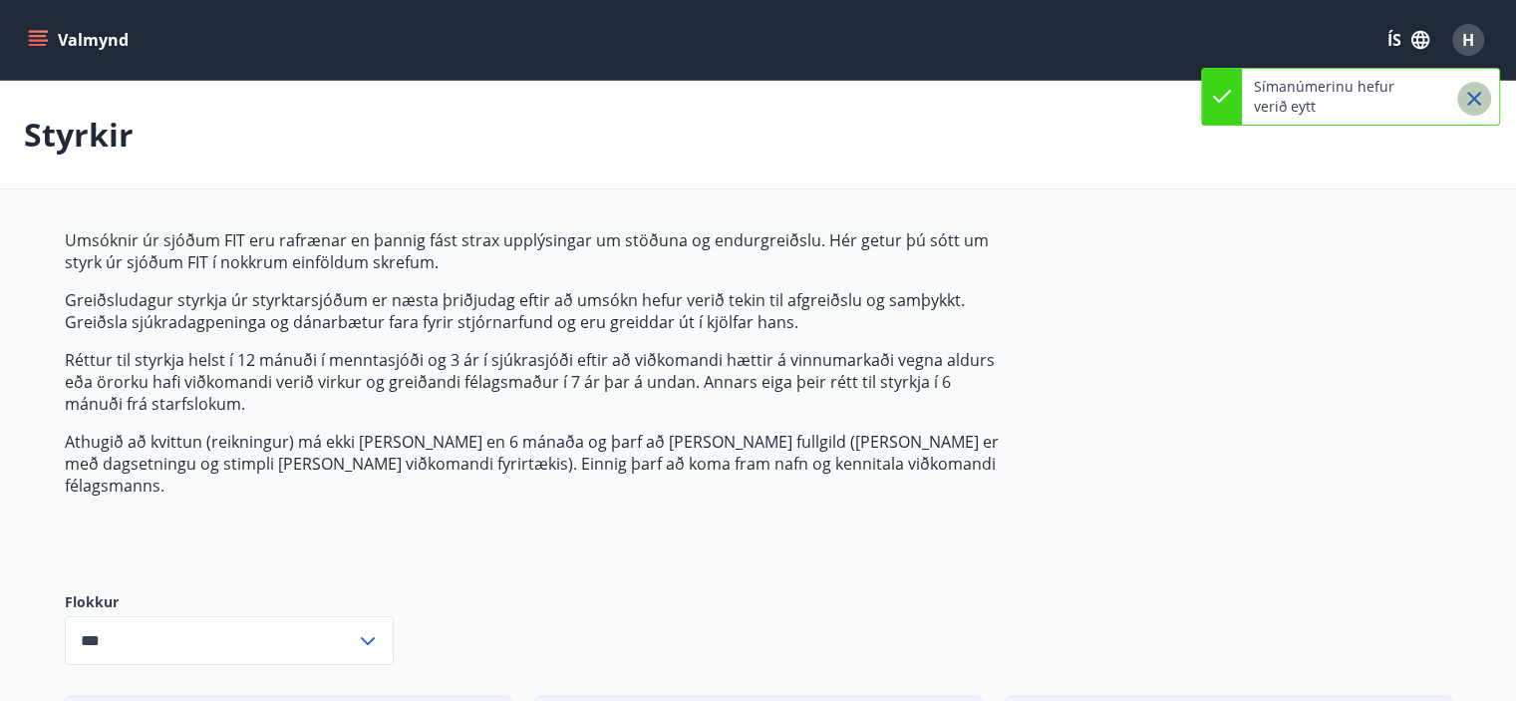
click at [1472, 97] on icon "Close" at bounding box center [1474, 99] width 14 height 14
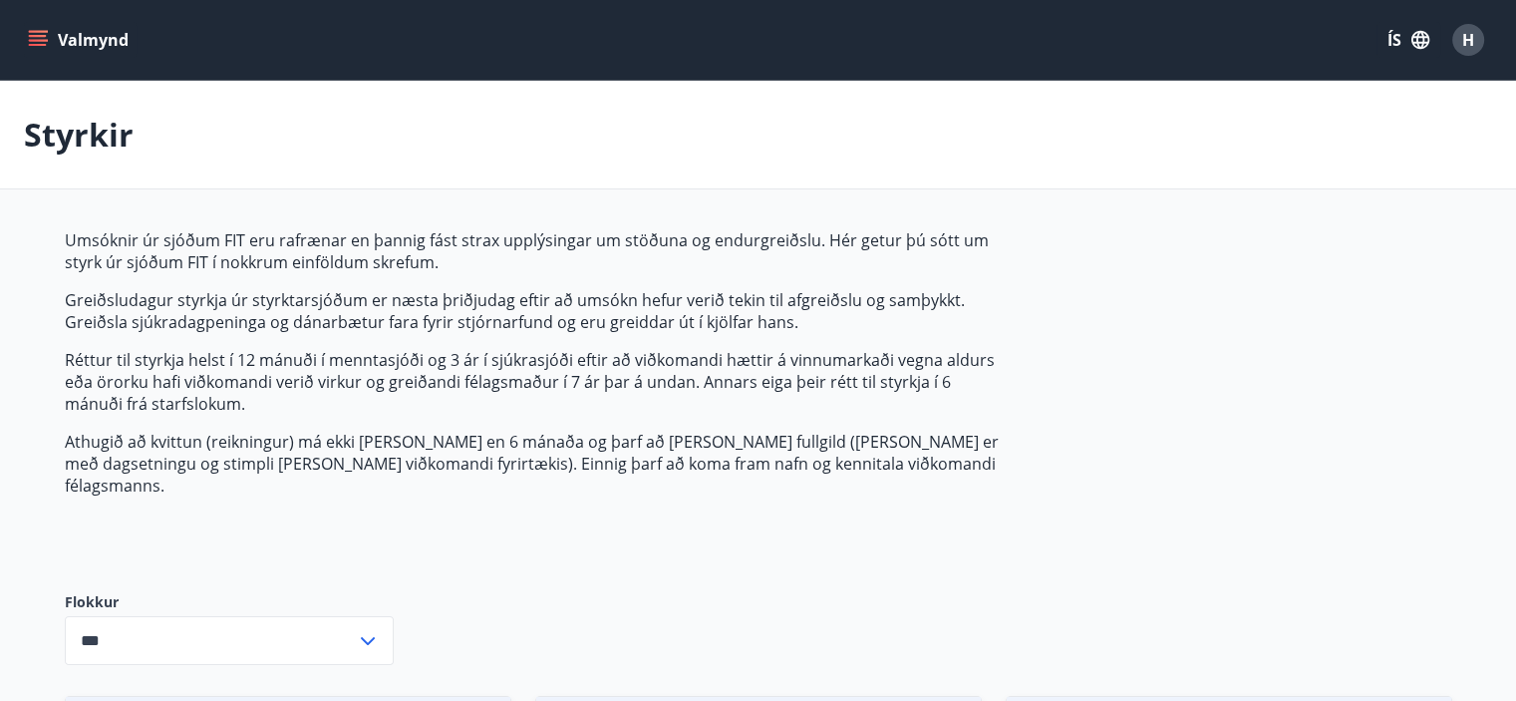
click at [43, 45] on icon "menu" at bounding box center [38, 45] width 18 height 2
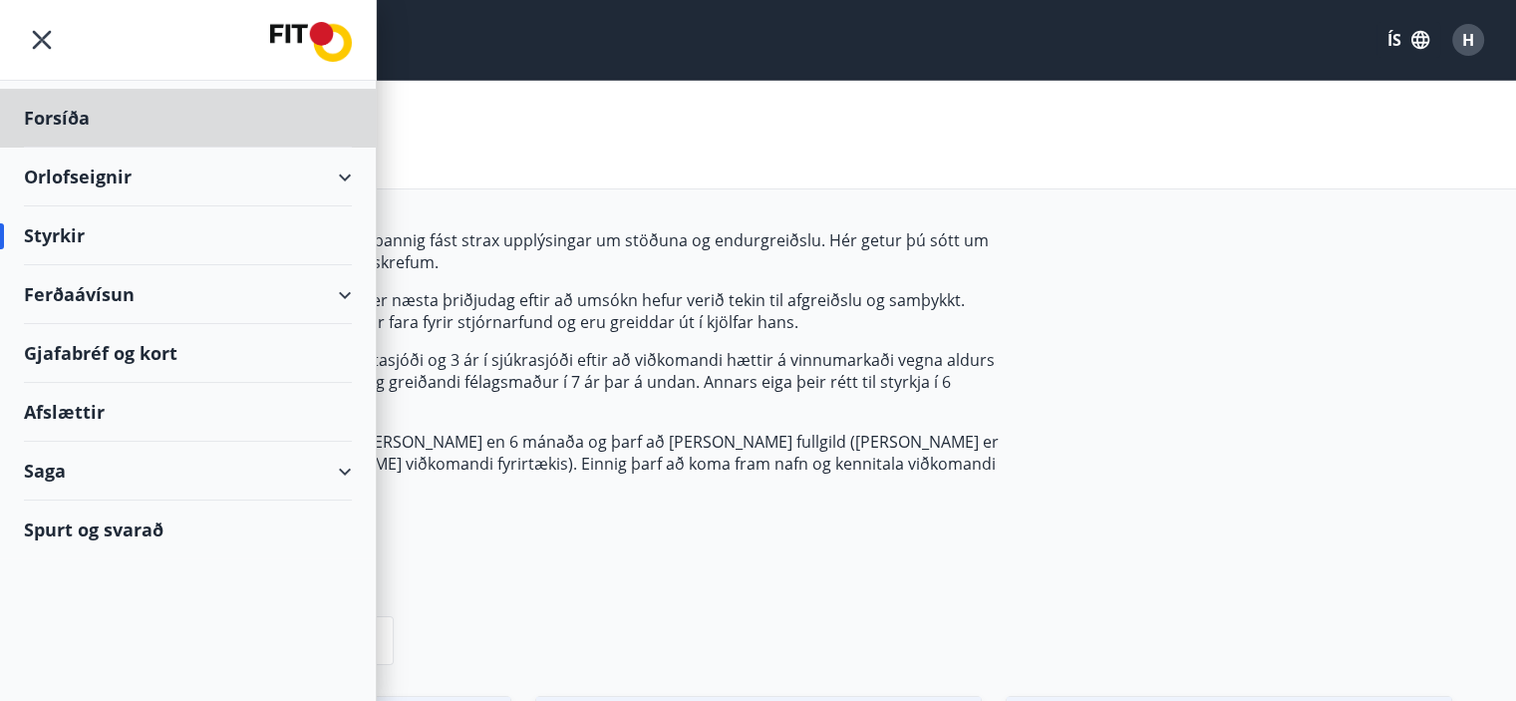
click at [67, 236] on div "Styrkir" at bounding box center [188, 235] width 328 height 59
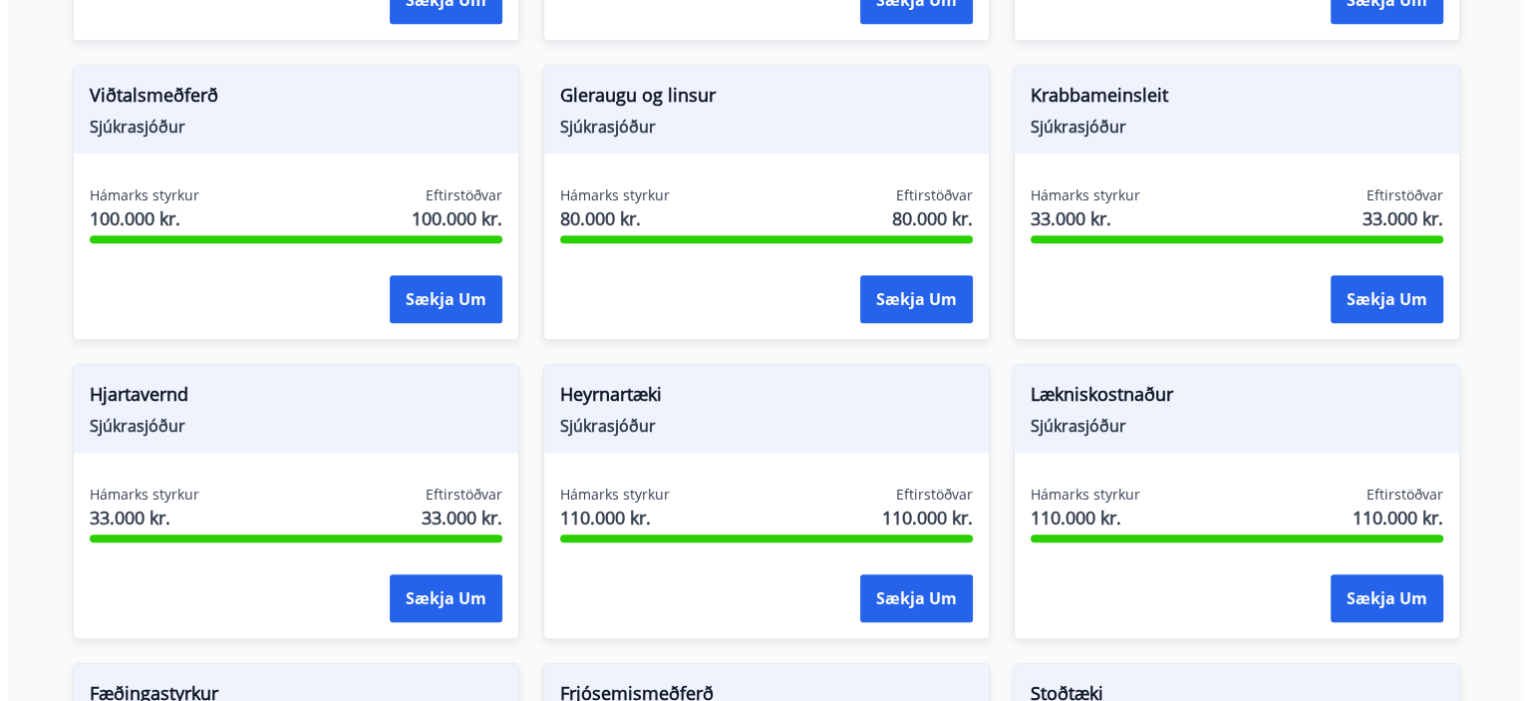
scroll to position [935, 0]
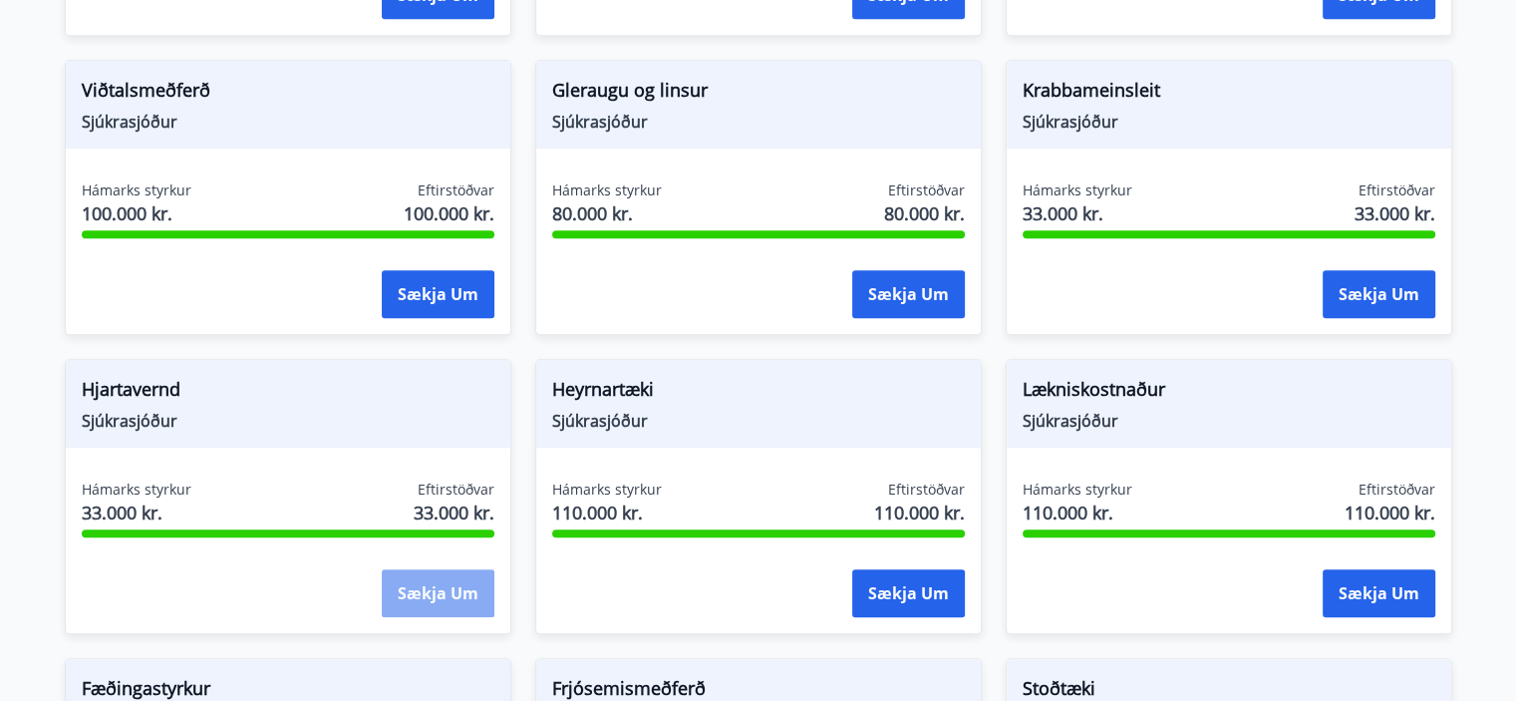
click at [422, 569] on button "Sækja um" at bounding box center [438, 593] width 113 height 48
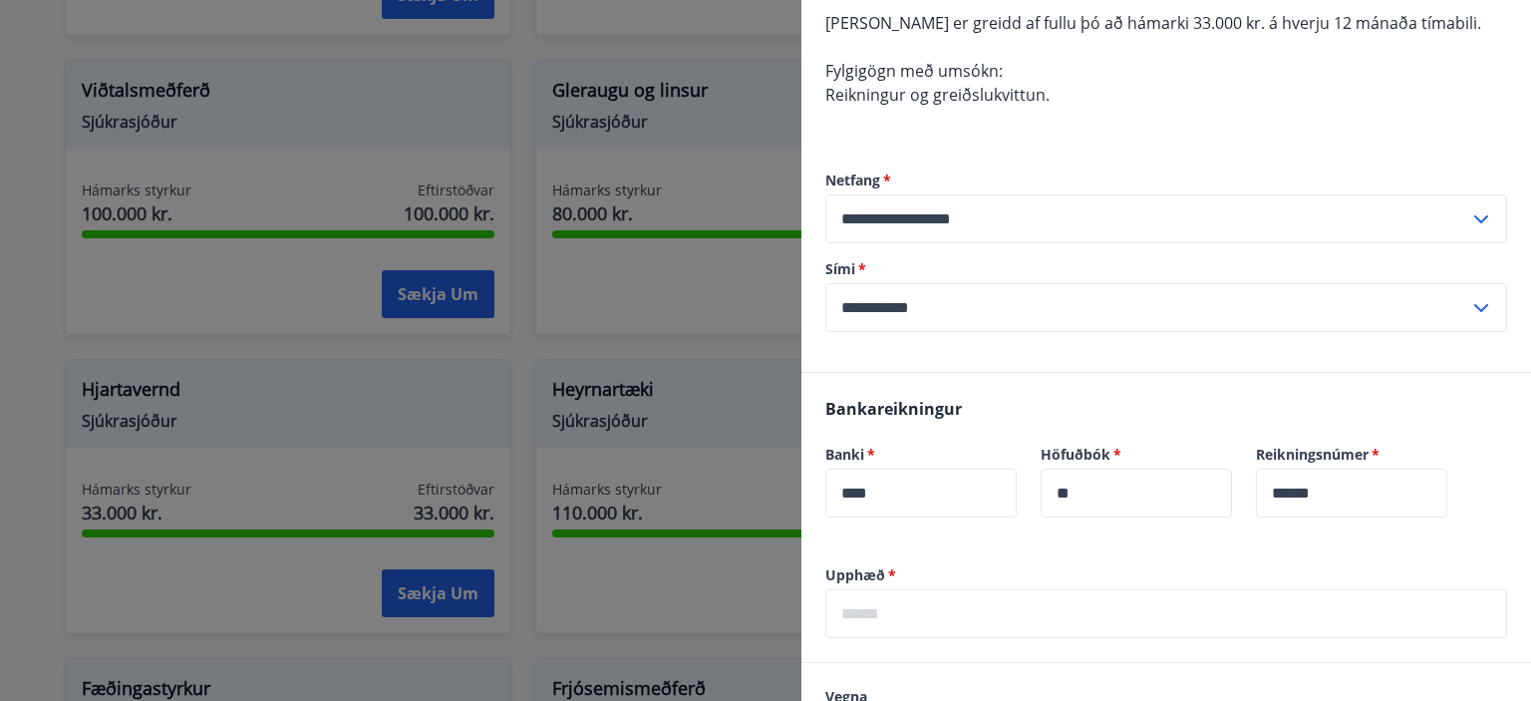
scroll to position [299, 0]
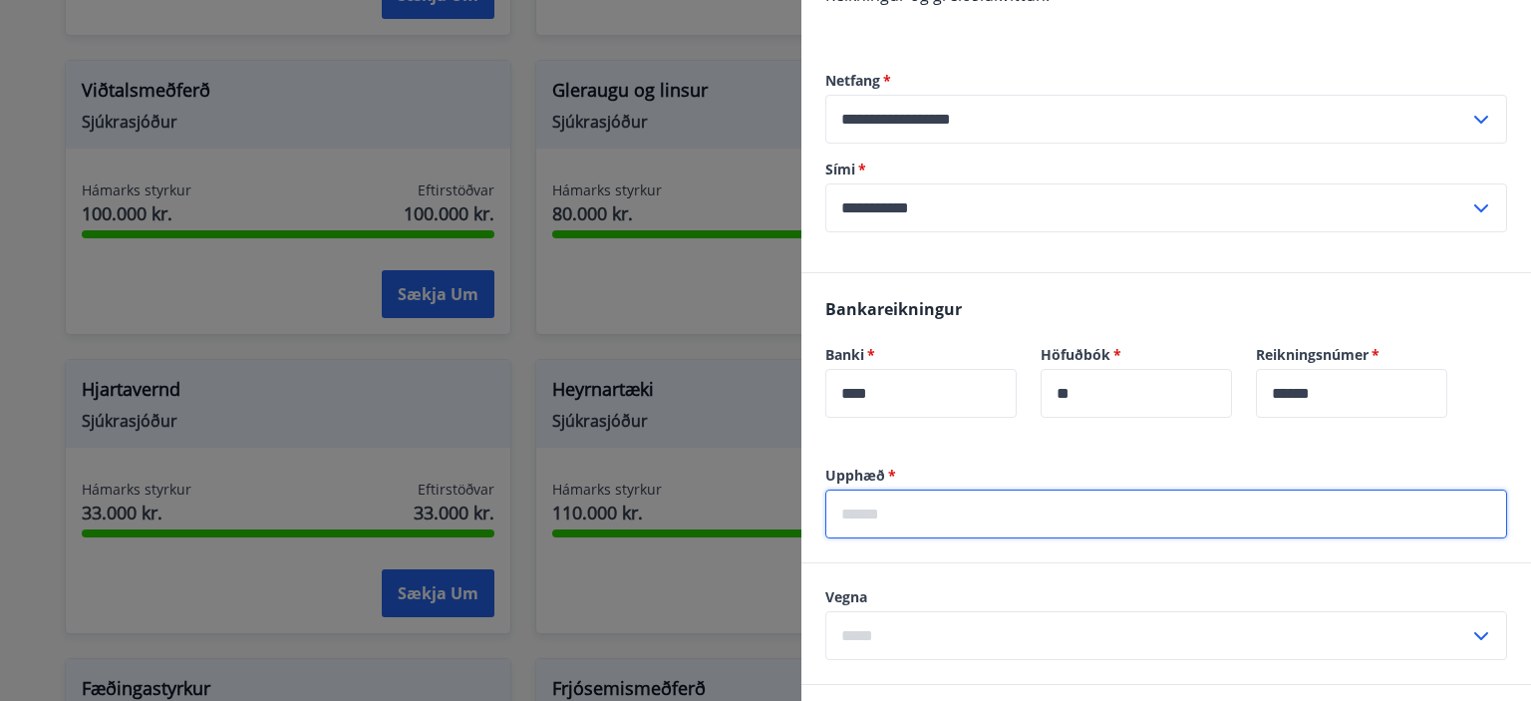
click at [867, 521] on input "text" at bounding box center [1166, 513] width 682 height 49
type input "*****"
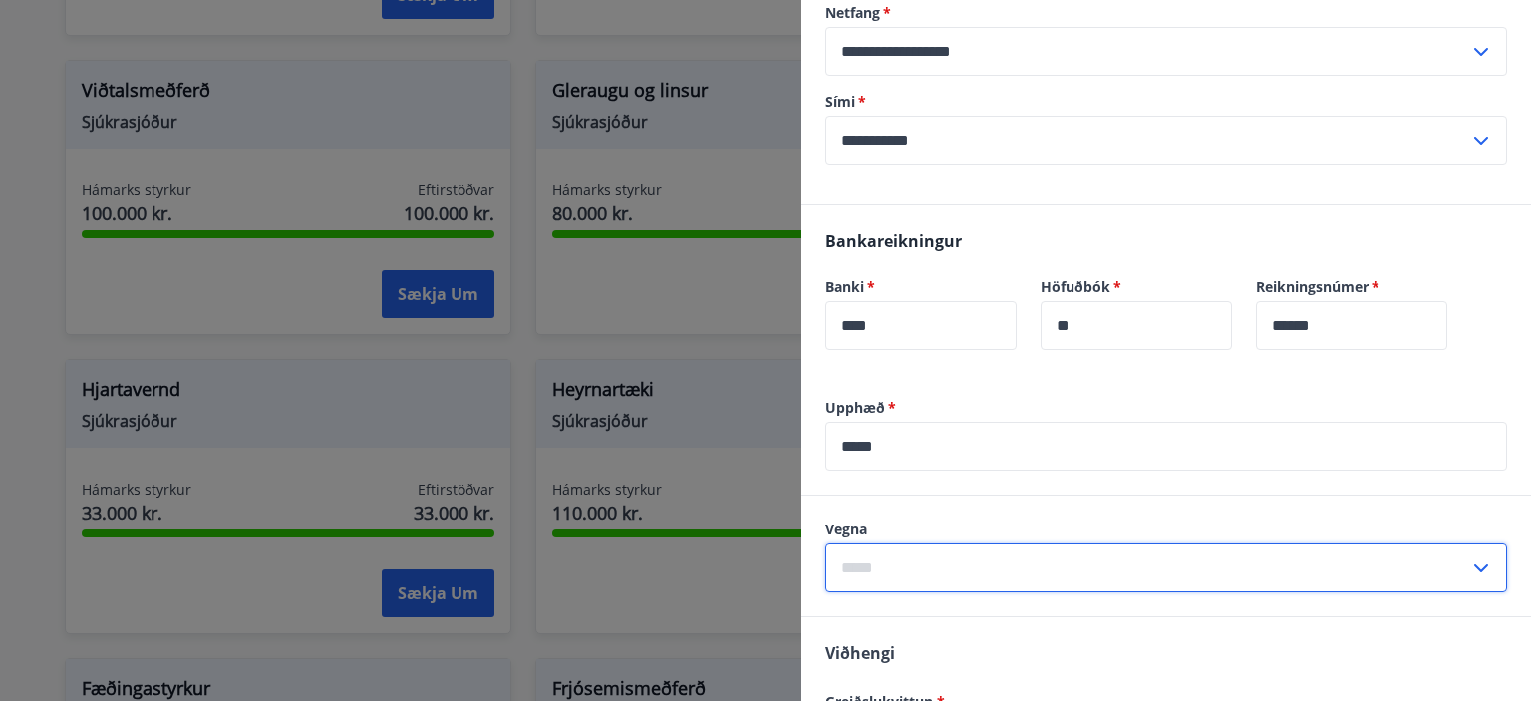
scroll to position [399, 0]
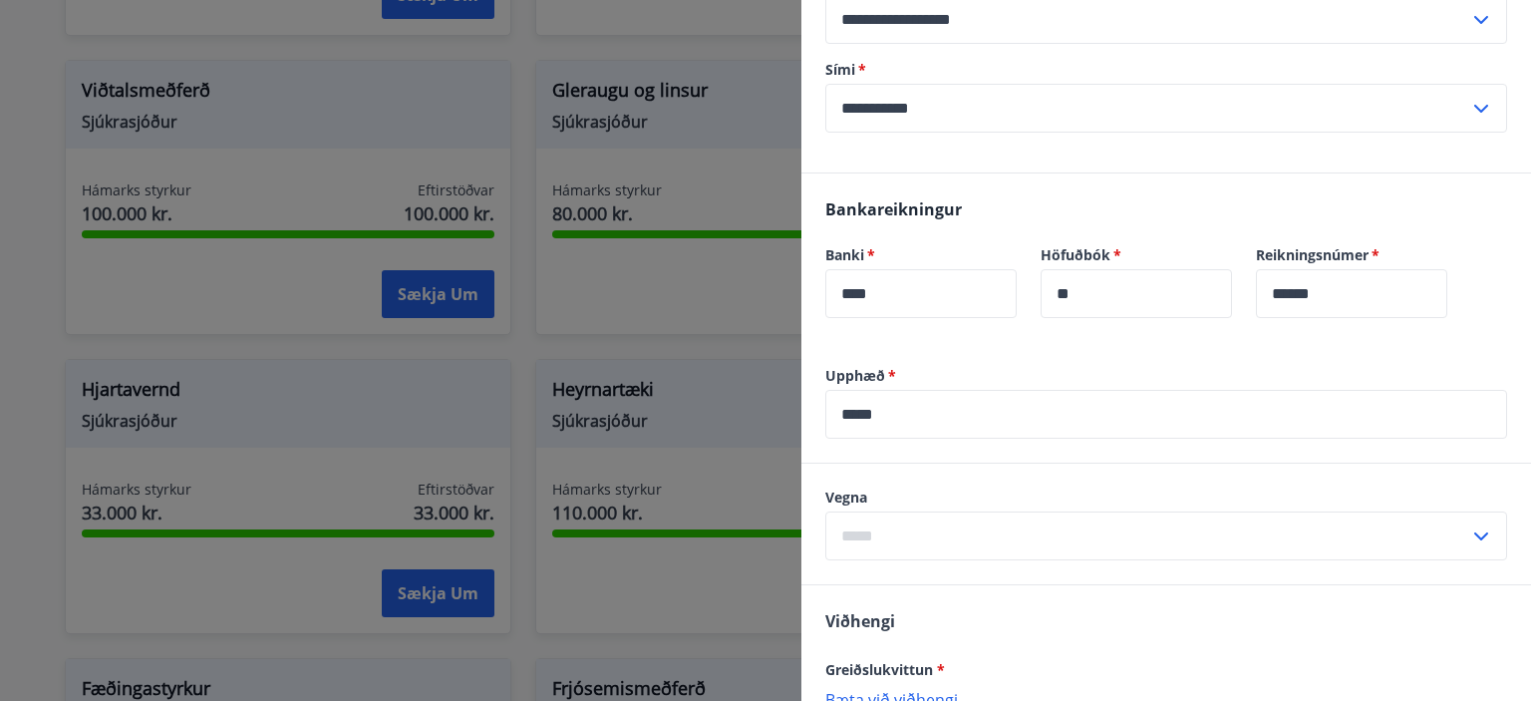
click at [1469, 528] on icon at bounding box center [1481, 536] width 24 height 24
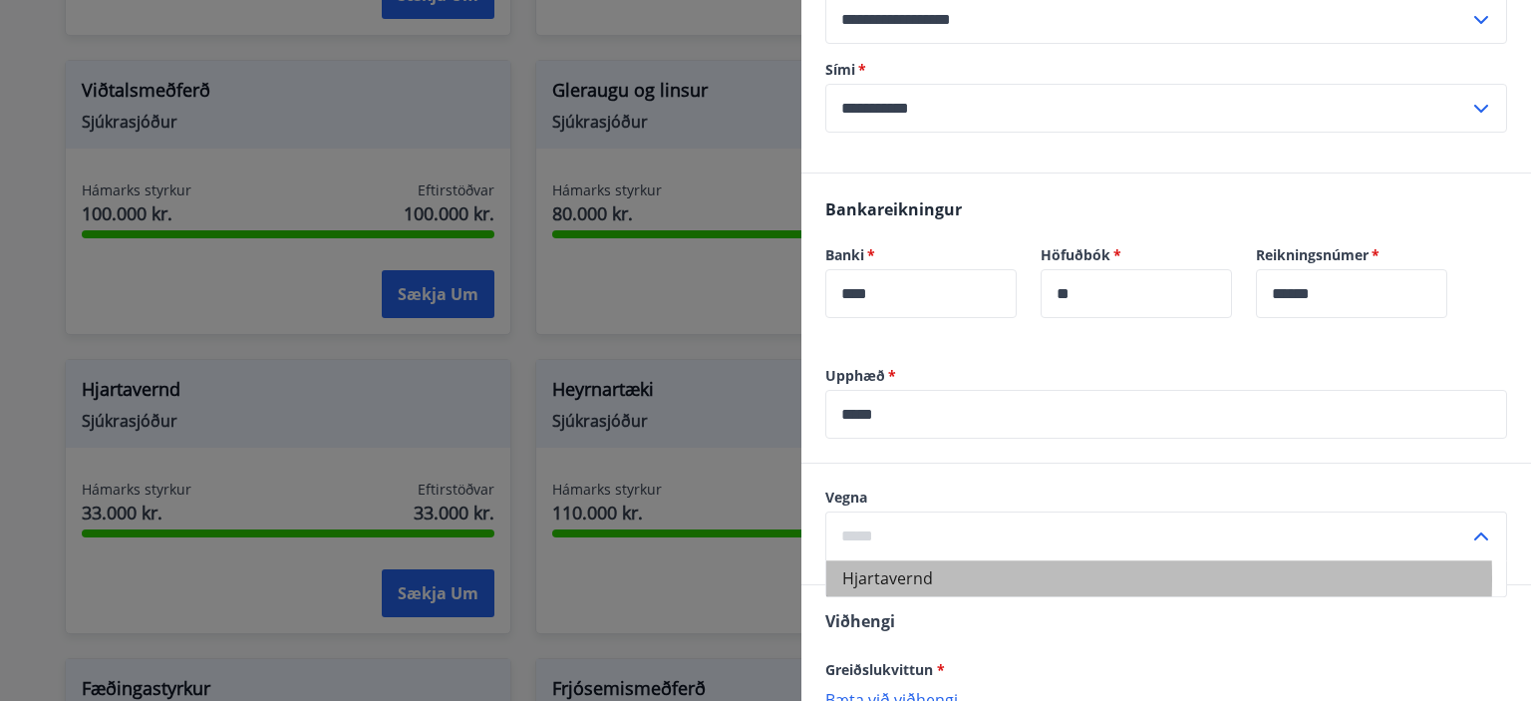
click at [929, 578] on li "Hjartavernd" at bounding box center [1166, 578] width 680 height 36
type input "**********"
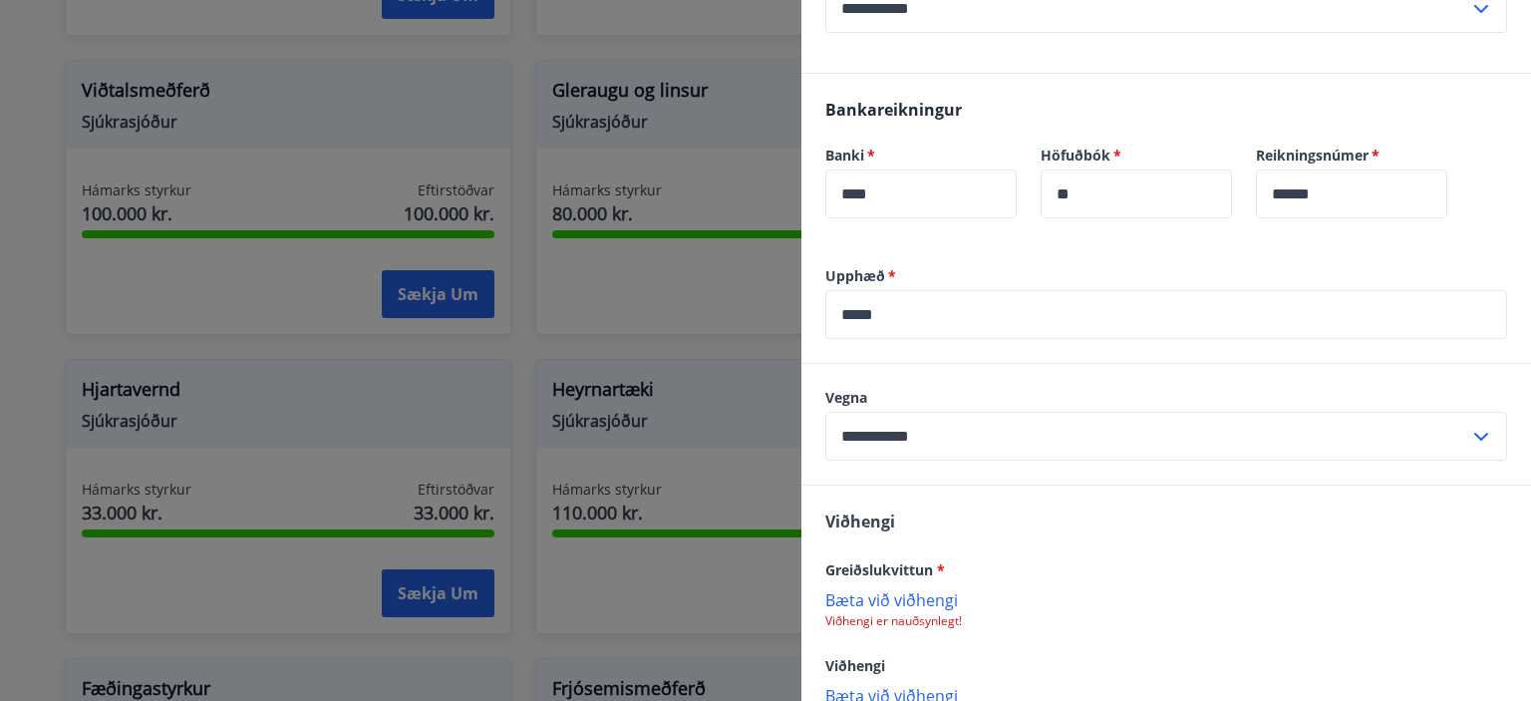
scroll to position [598, 0]
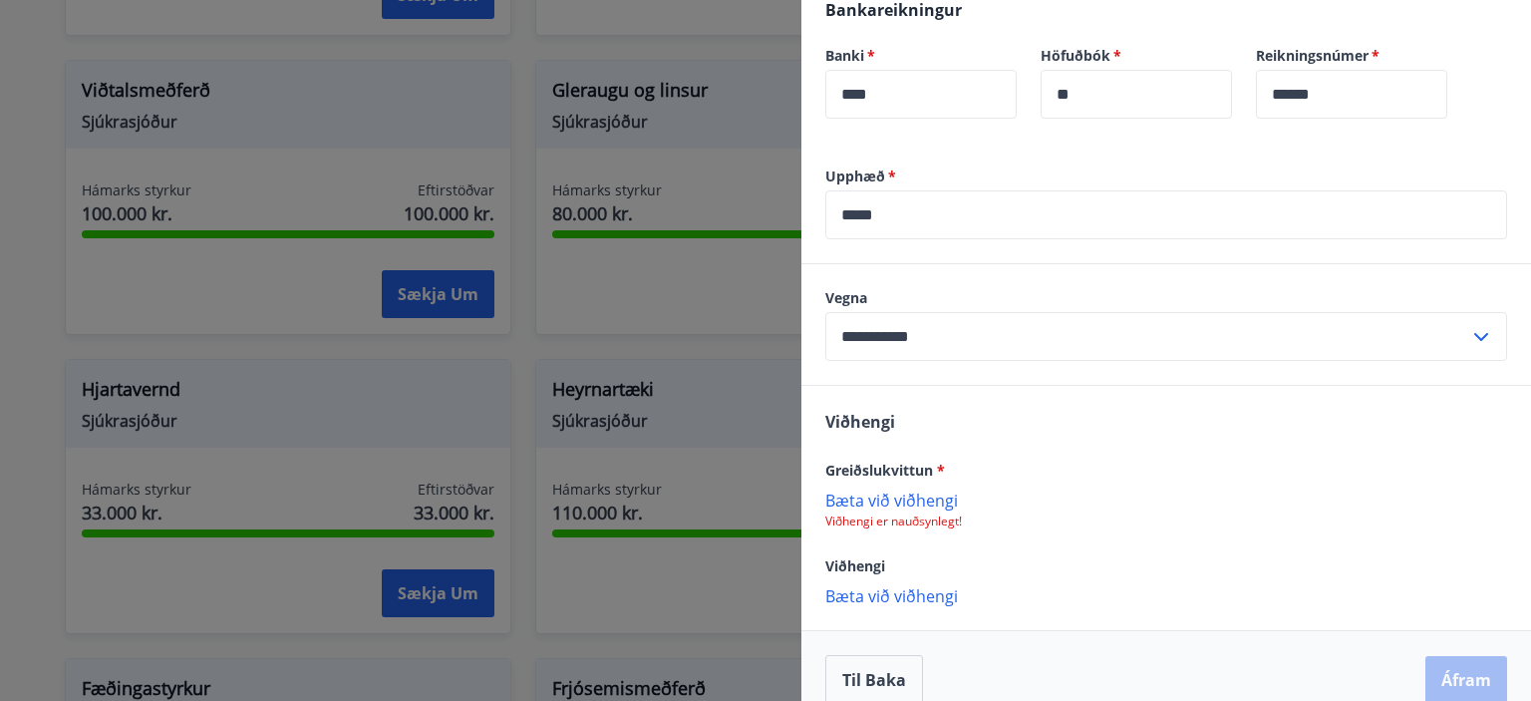
click at [918, 501] on p "Bæta við viðhengi" at bounding box center [1166, 499] width 682 height 20
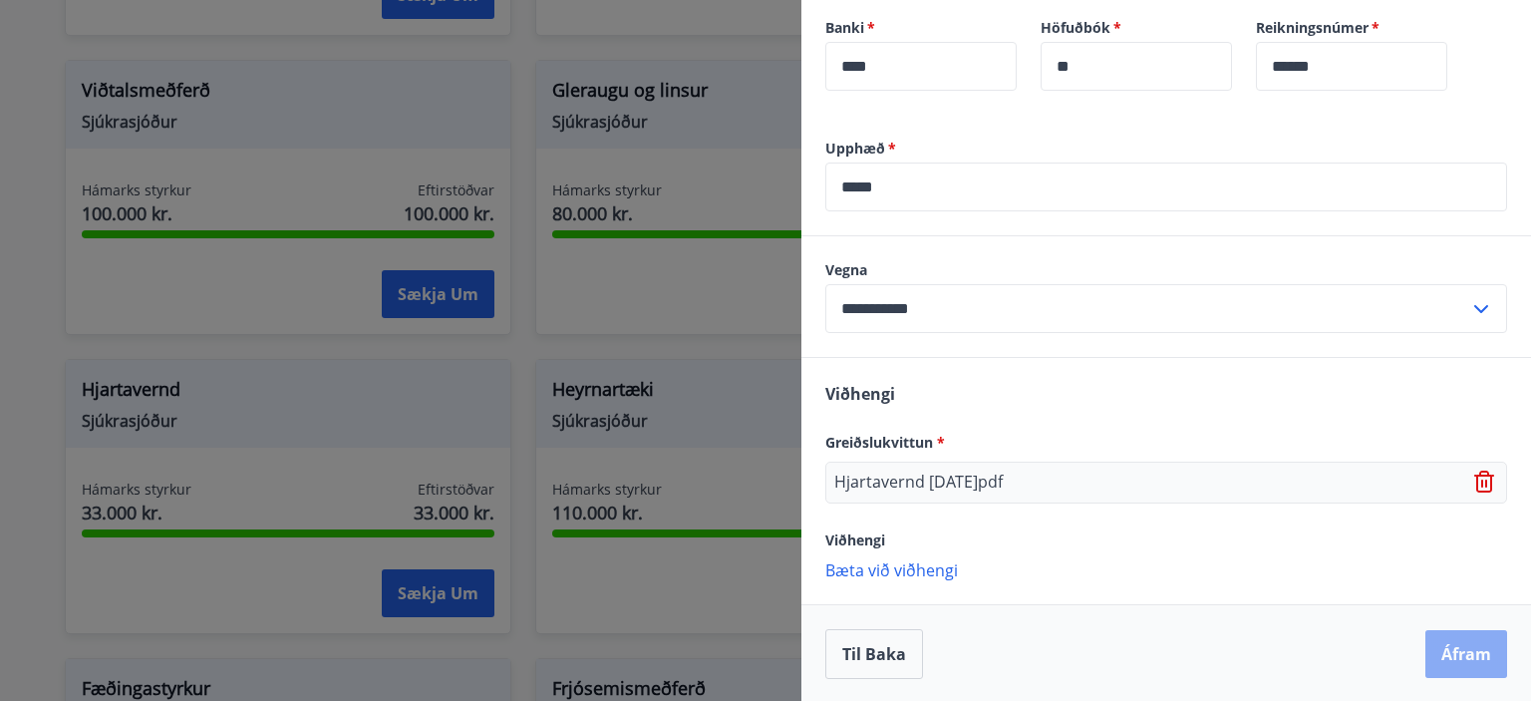
click at [1457, 640] on button "Áfram" at bounding box center [1466, 654] width 82 height 48
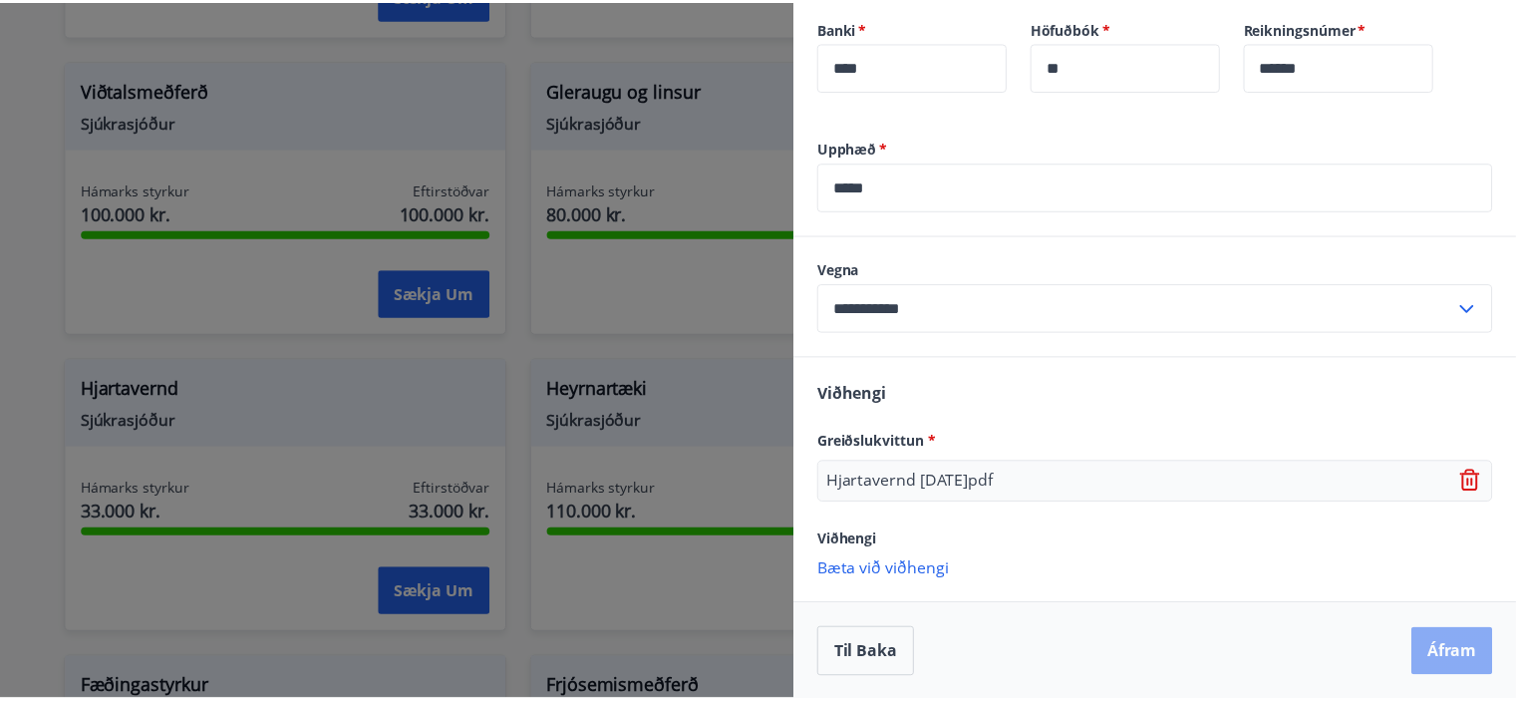
scroll to position [0, 0]
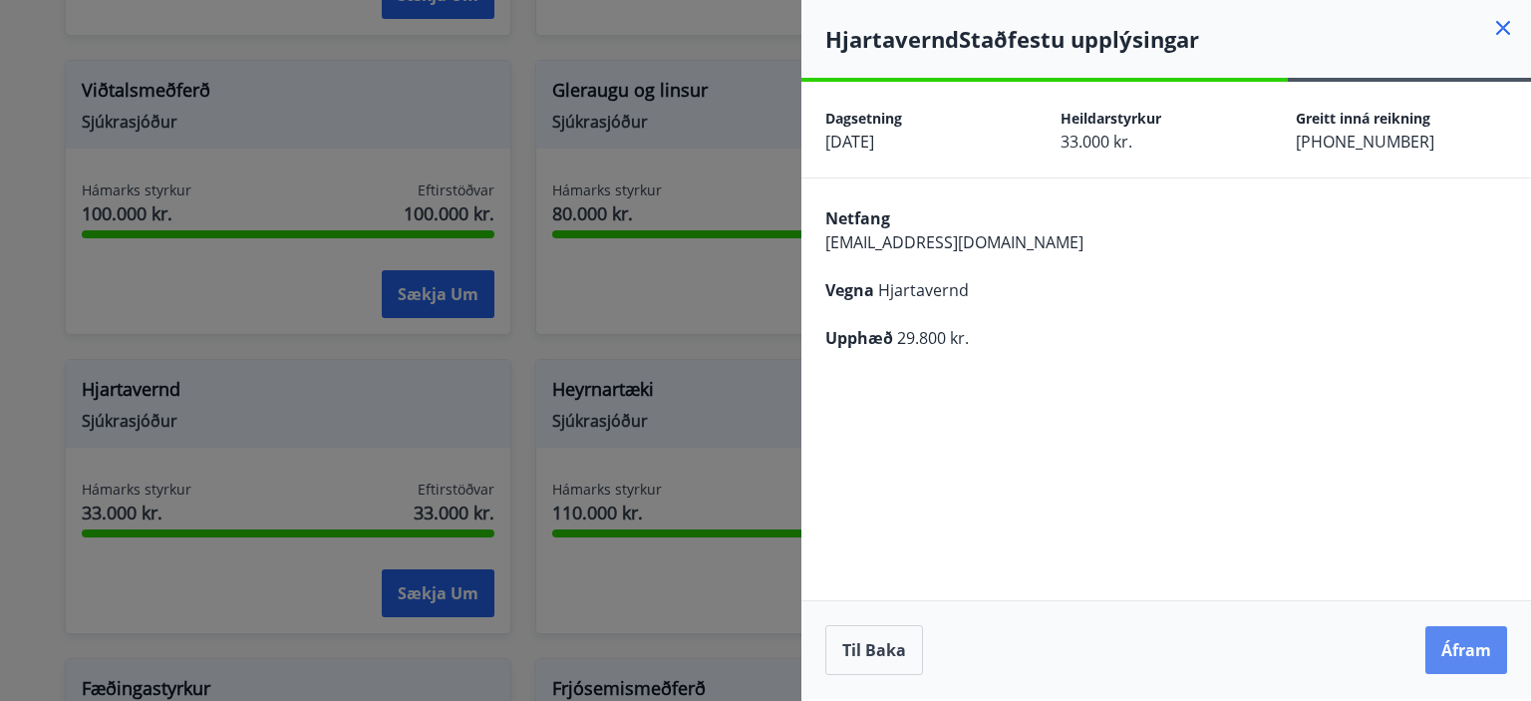
click at [1486, 651] on button "Áfram" at bounding box center [1466, 650] width 82 height 48
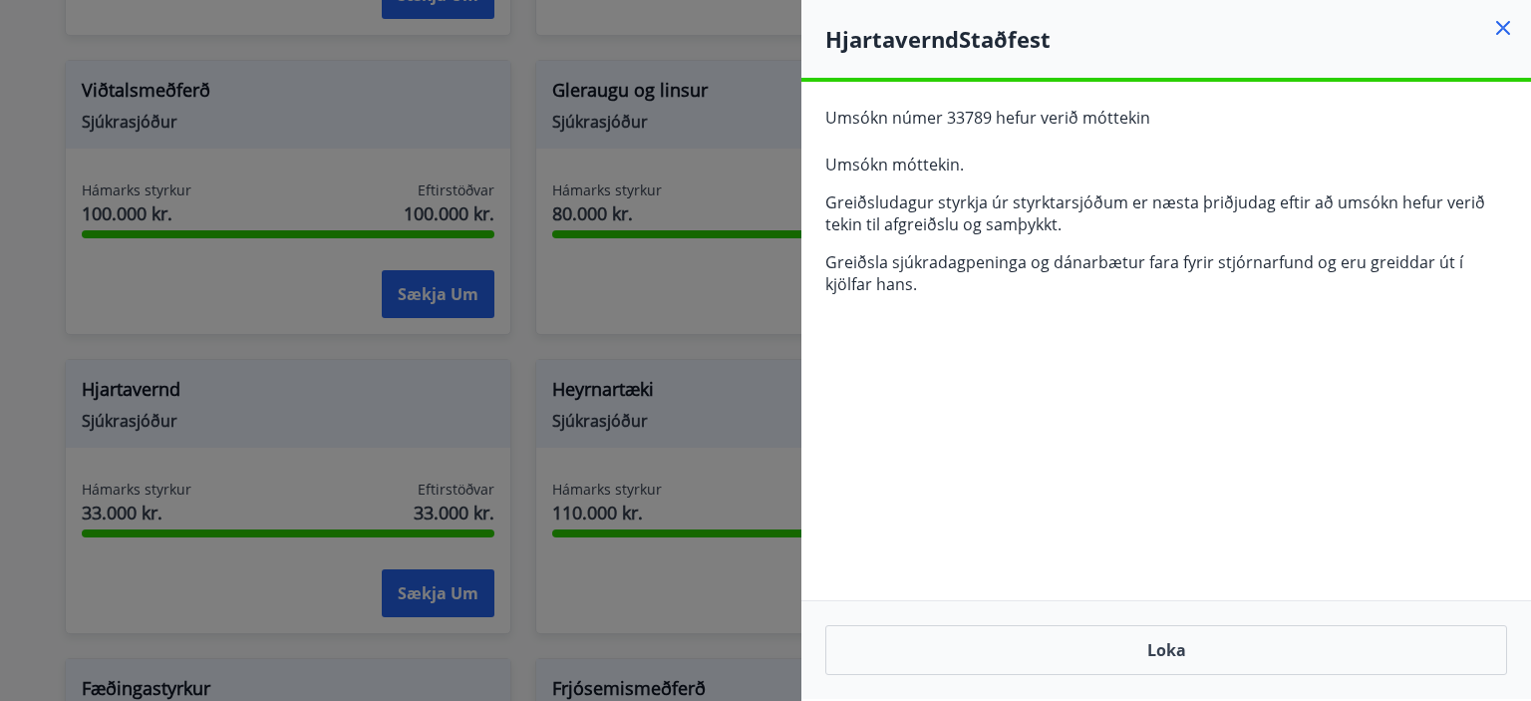
click at [1505, 27] on icon at bounding box center [1503, 28] width 24 height 24
